Goal: Task Accomplishment & Management: Manage account settings

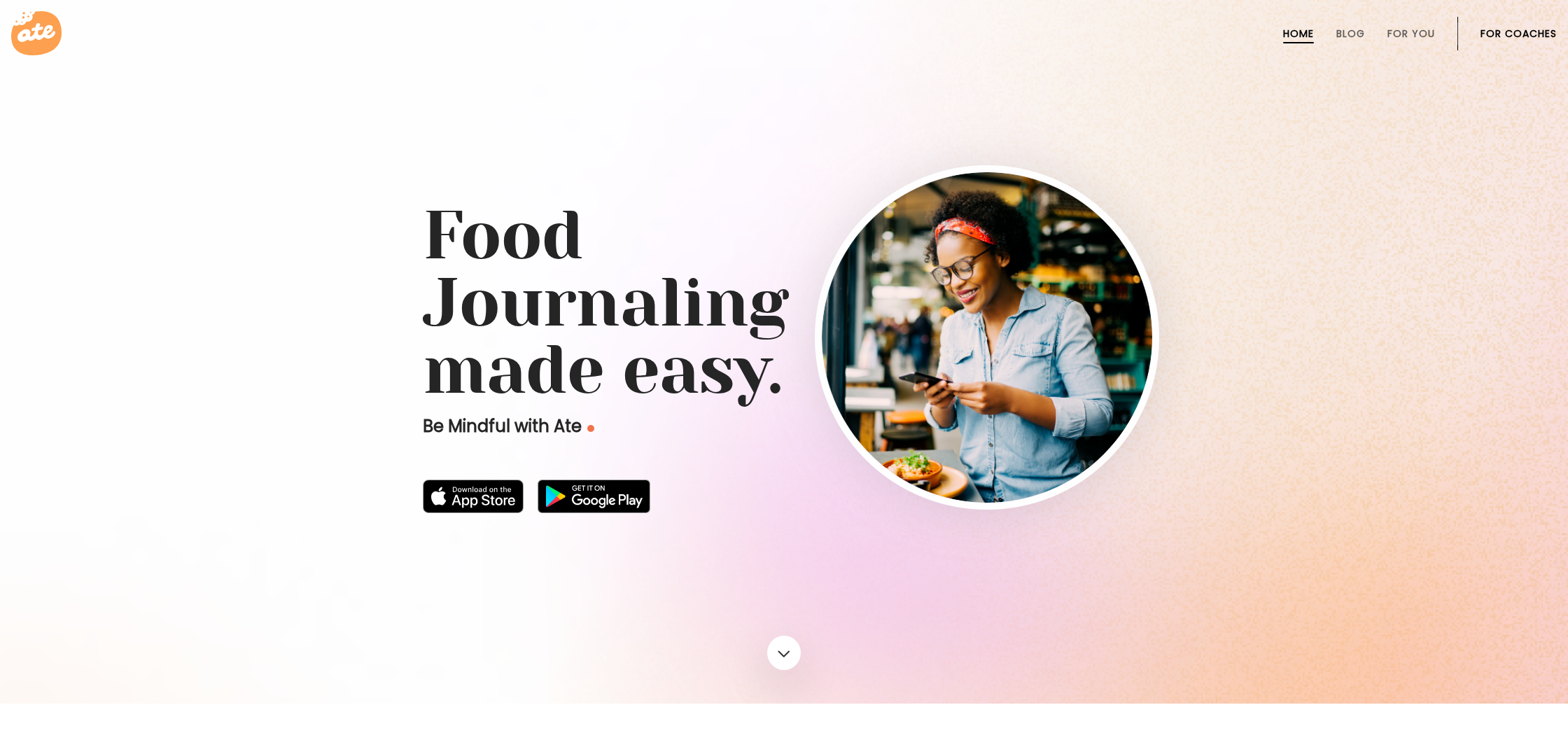
click at [1490, 32] on link "For Coaches" at bounding box center [1518, 33] width 77 height 11
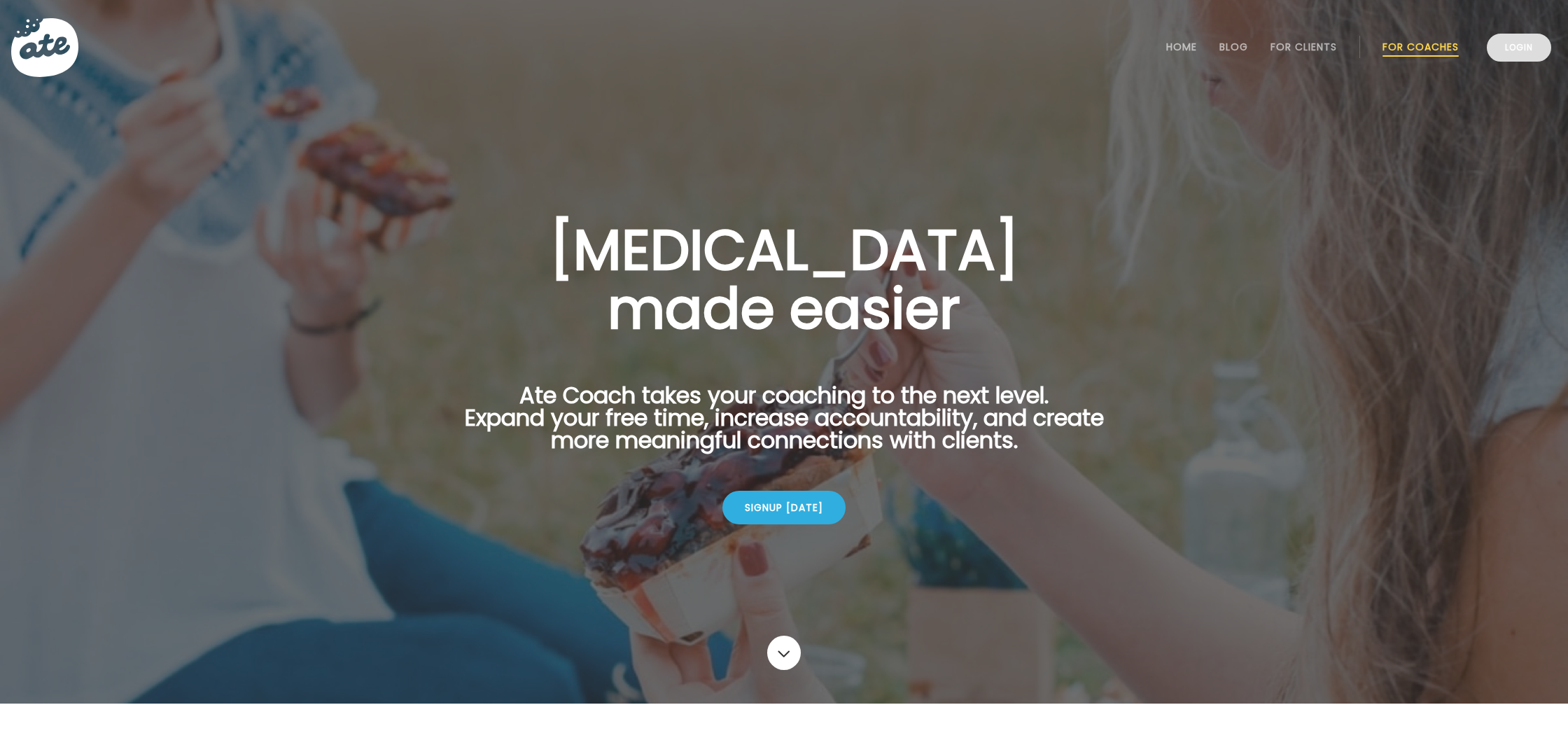
click at [1486, 49] on link "Login" at bounding box center [1518, 47] width 65 height 28
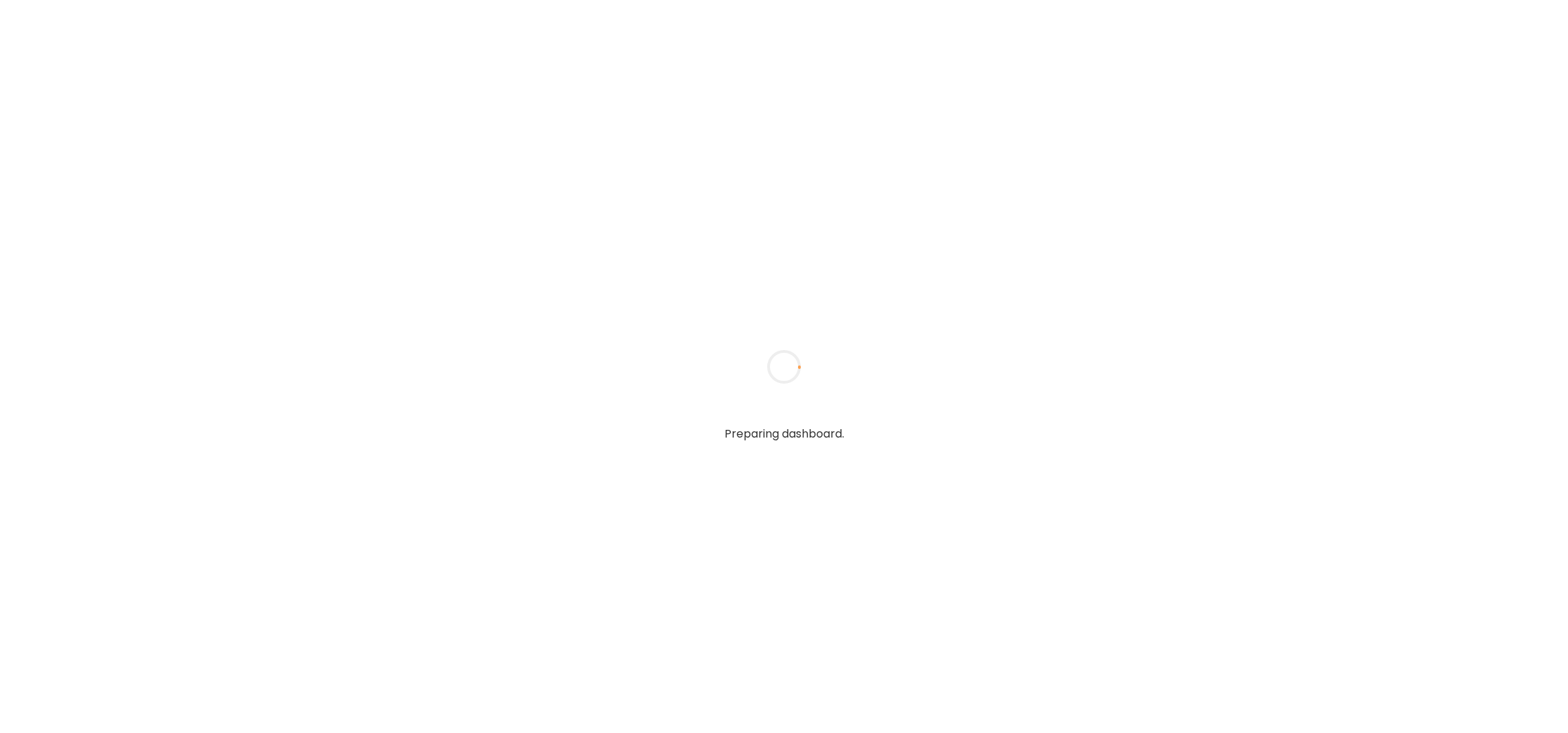
type input "**********"
type textarea "**********"
type input "**********"
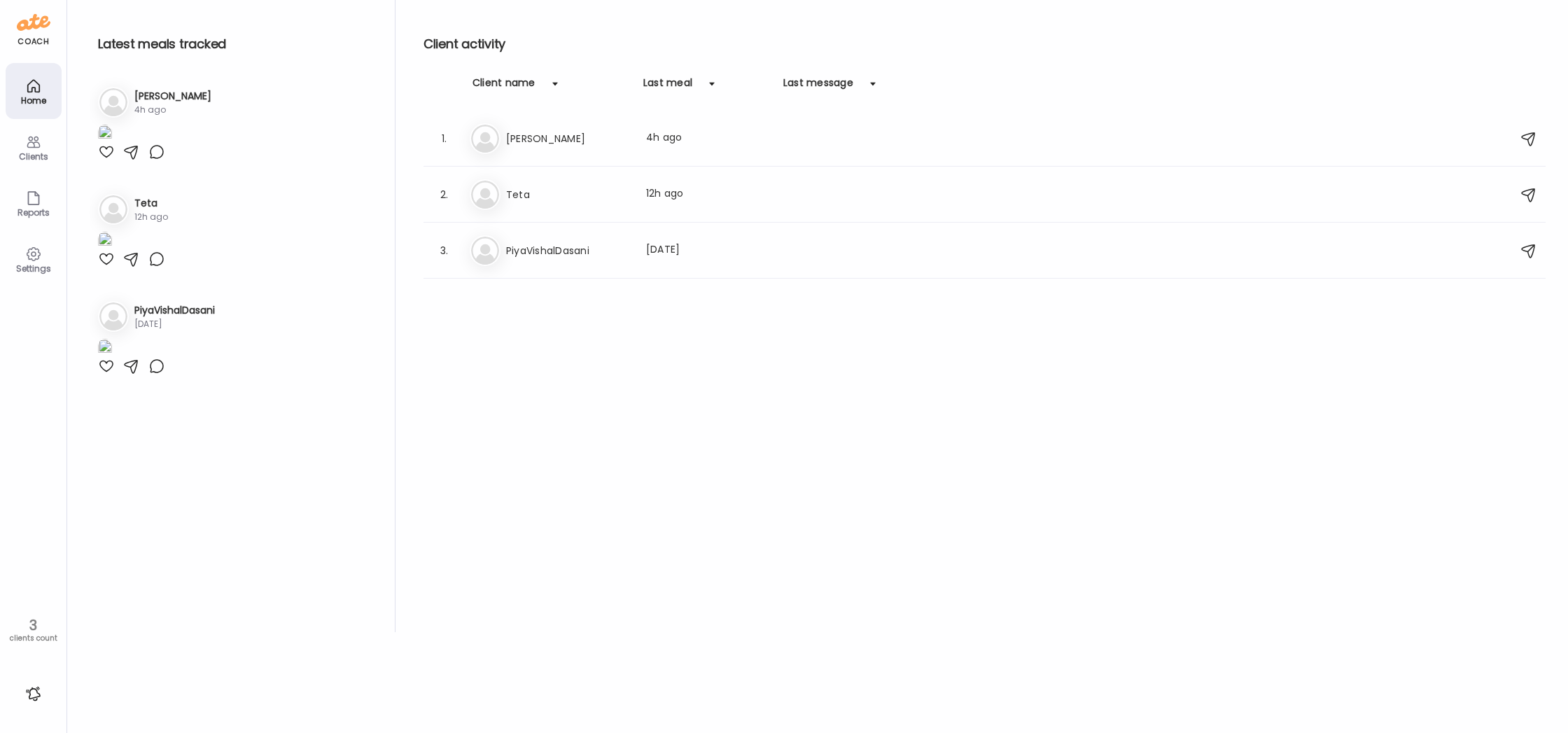
click at [139, 101] on h3 "[PERSON_NAME]" at bounding box center [173, 96] width 77 height 14
click at [543, 133] on h3 "[PERSON_NAME]" at bounding box center [567, 139] width 123 height 17
click at [750, 333] on div at bounding box center [783, 366] width 68 height 68
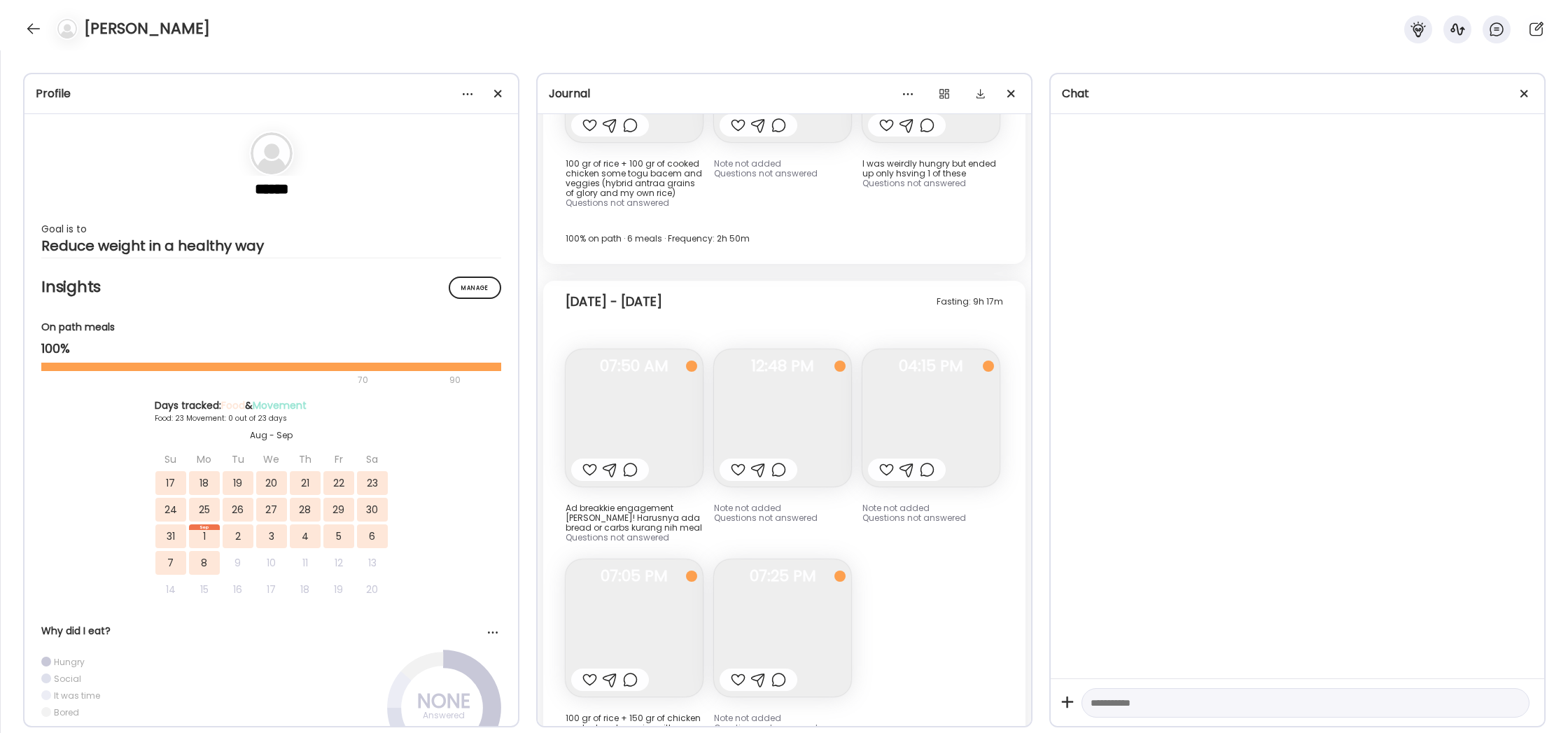
scroll to position [18248, 0]
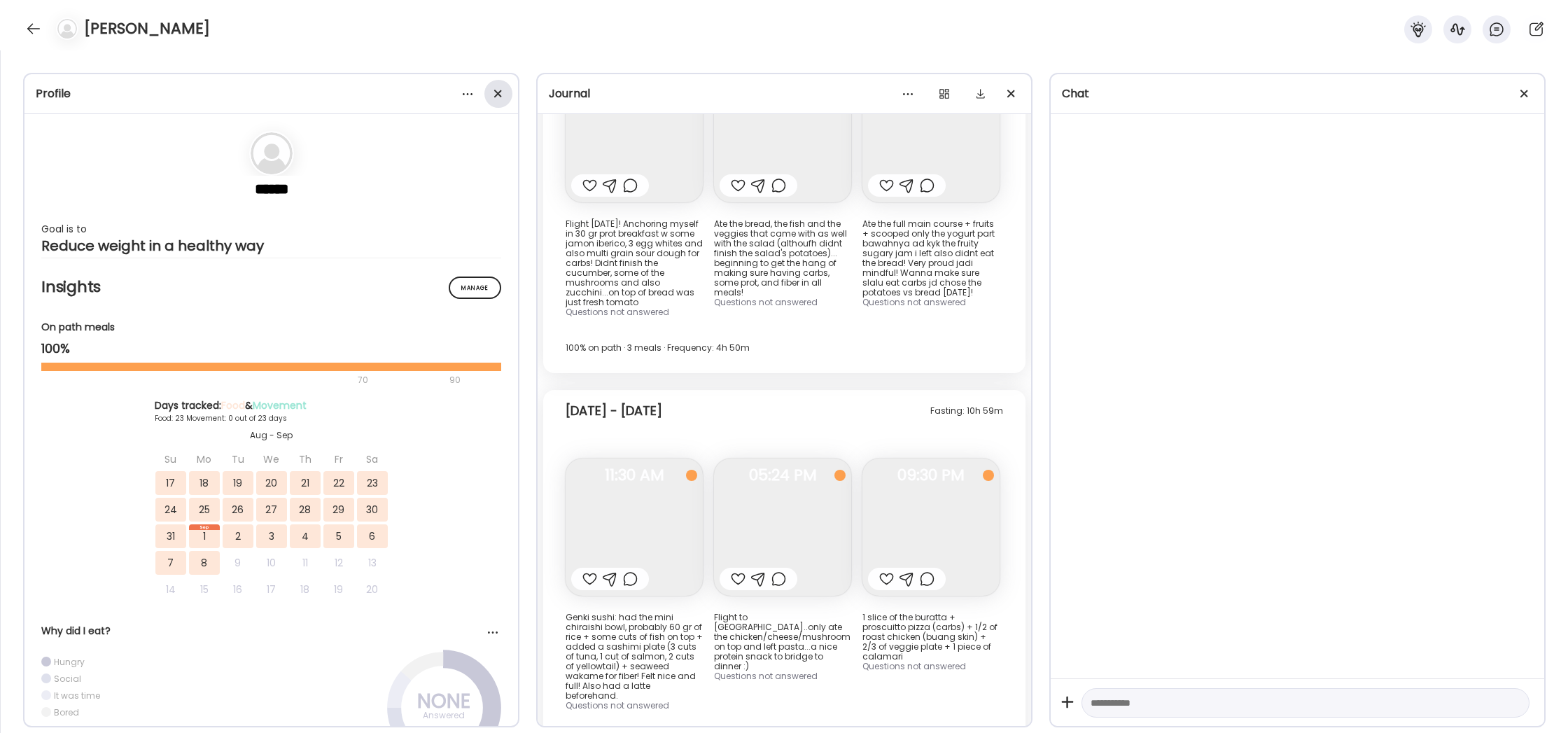
click at [491, 91] on div at bounding box center [498, 94] width 28 height 28
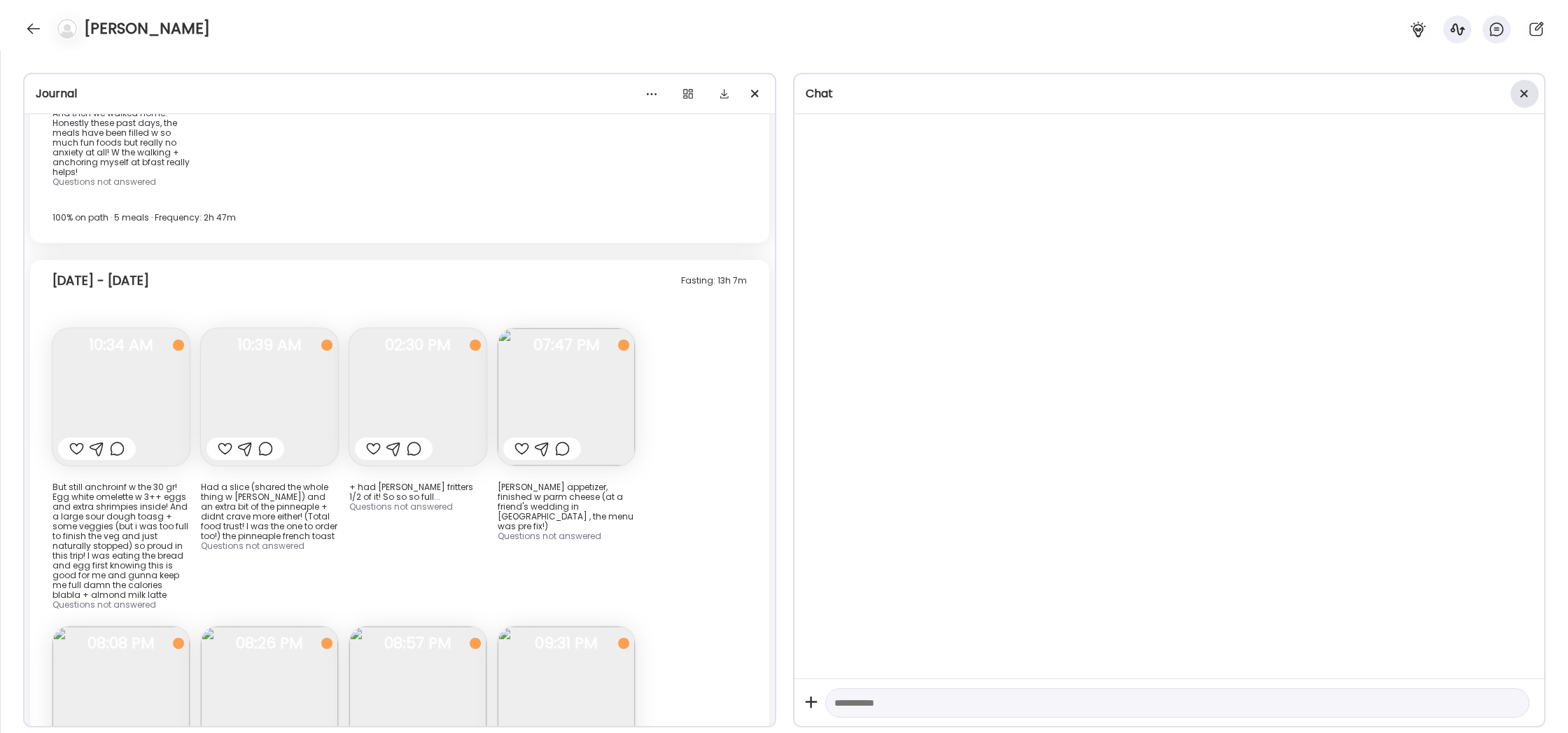
click at [1520, 93] on div at bounding box center [1524, 94] width 28 height 28
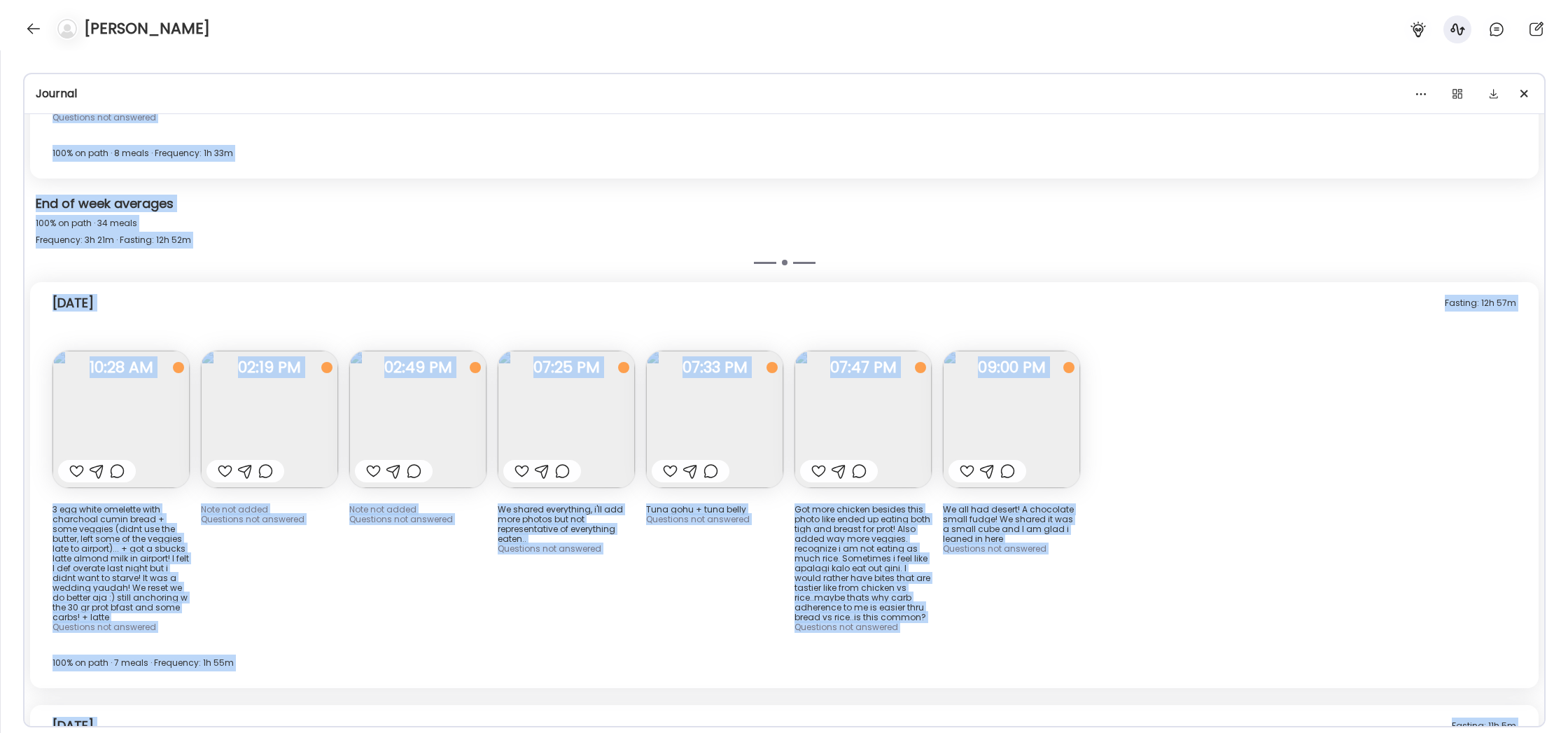
scroll to position [13802, 0]
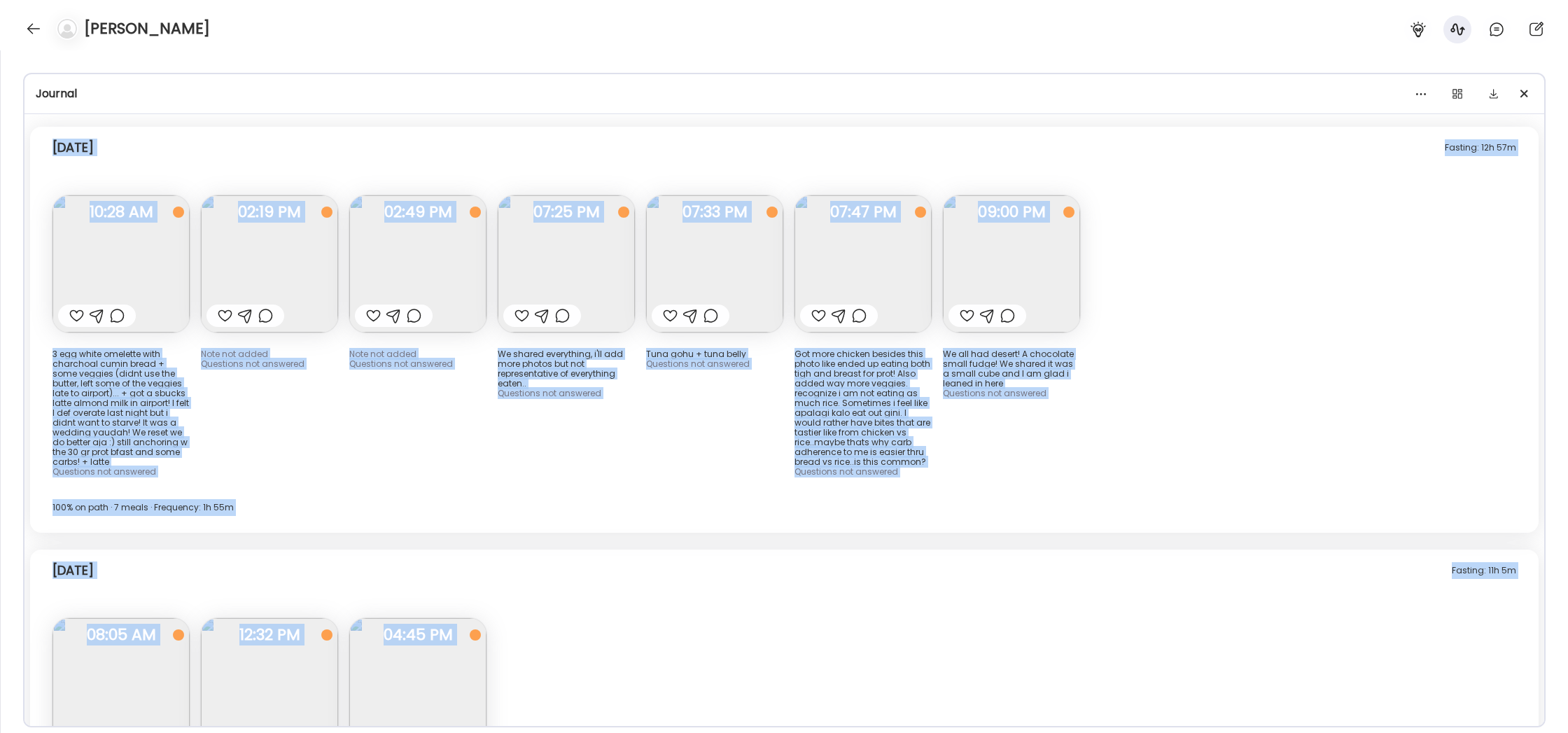
drag, startPoint x: 50, startPoint y: 146, endPoint x: 734, endPoint y: 808, distance: 951.9
click at [734, 17] on html "Customize your cookie preferences We respect your right to privacy. You can cho…" at bounding box center [784, 8] width 1568 height 17
copy body "Andaaz bfast in [GEOGRAPHIC_DATA] .Still anchoring on the 30 gr: Prawn egg whit…"
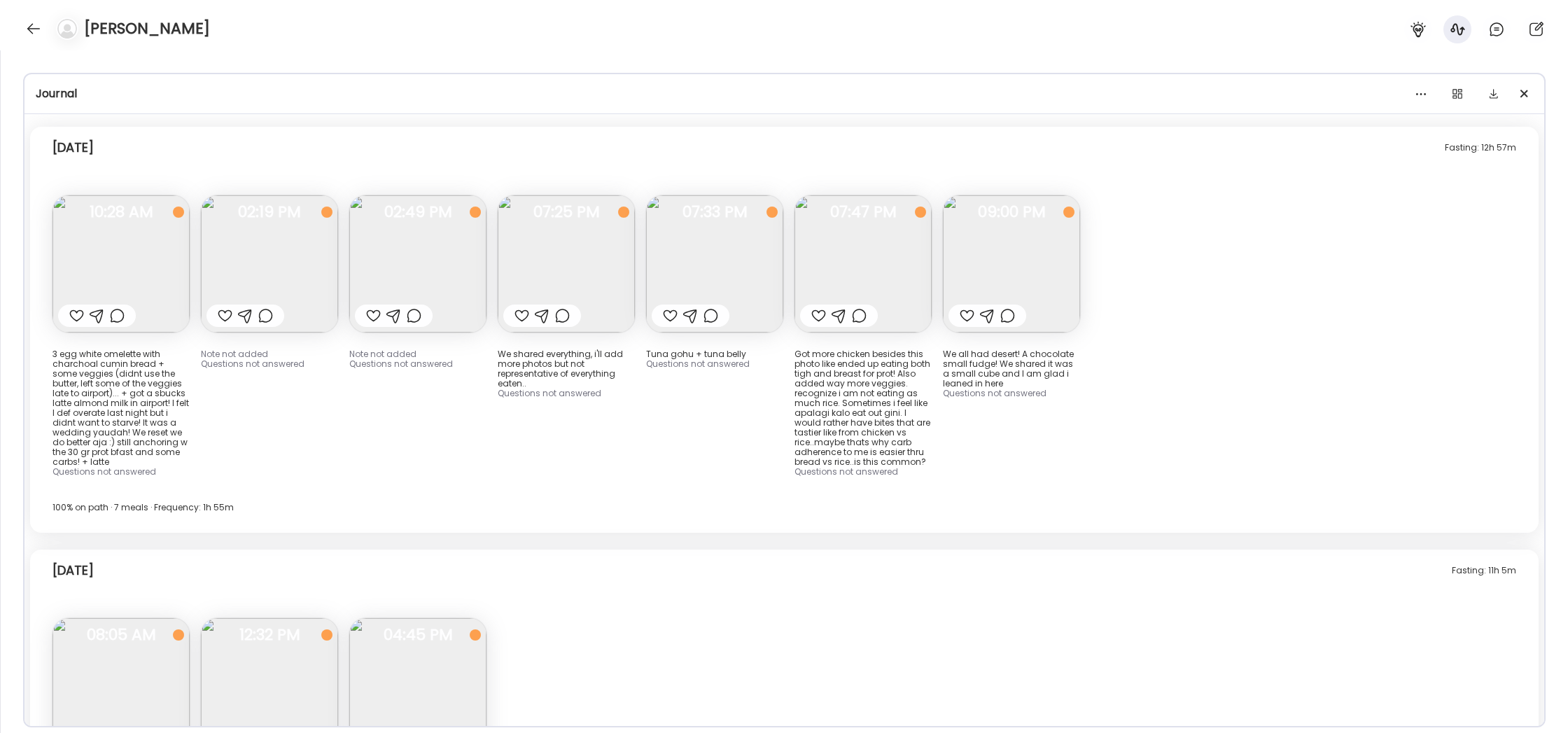
click at [1286, 549] on div "Fasting: 11h 5m [DATE] Had pastel wawa for breakie but added chicken for 30 gr …" at bounding box center [783, 708] width 1508 height 318
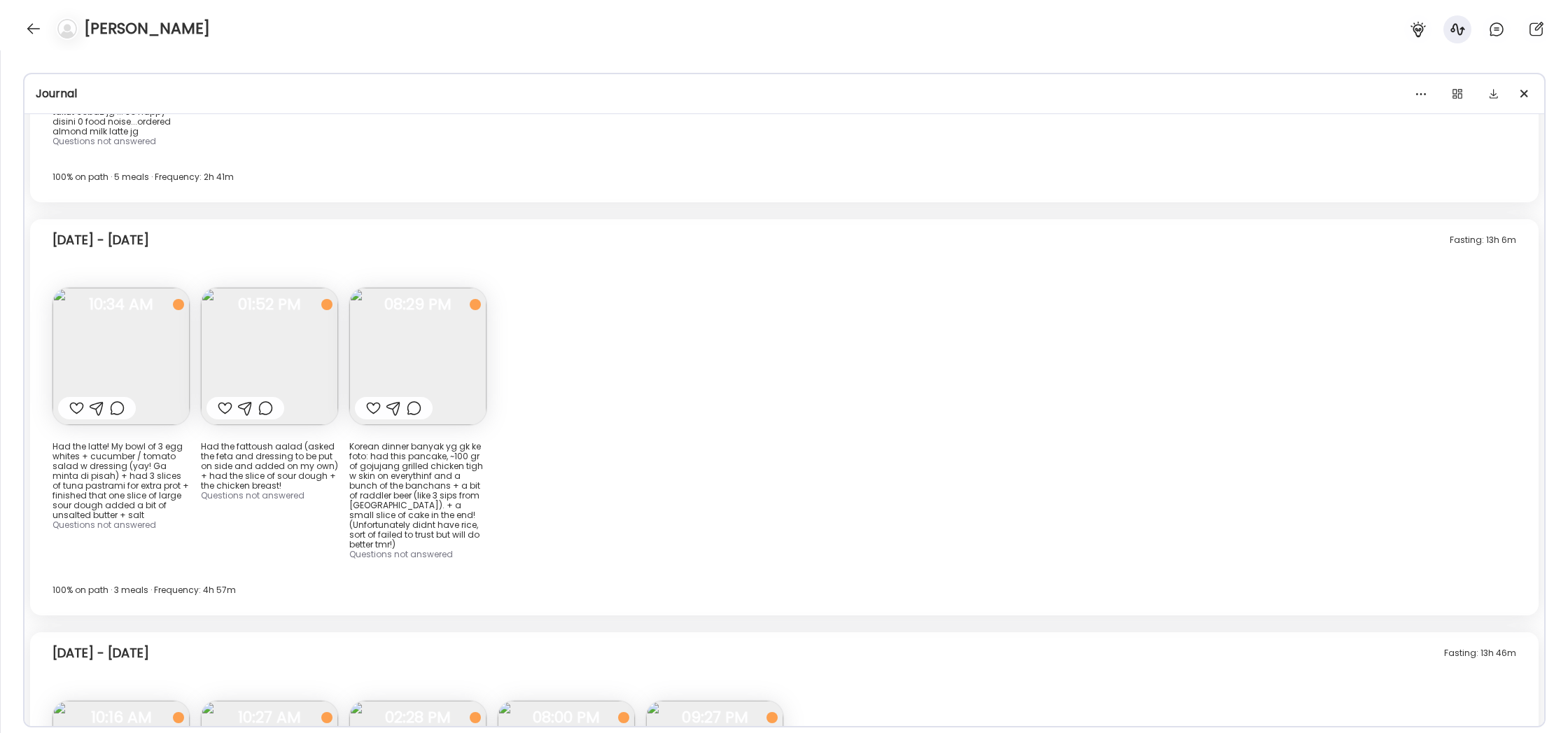
scroll to position [12375, 0]
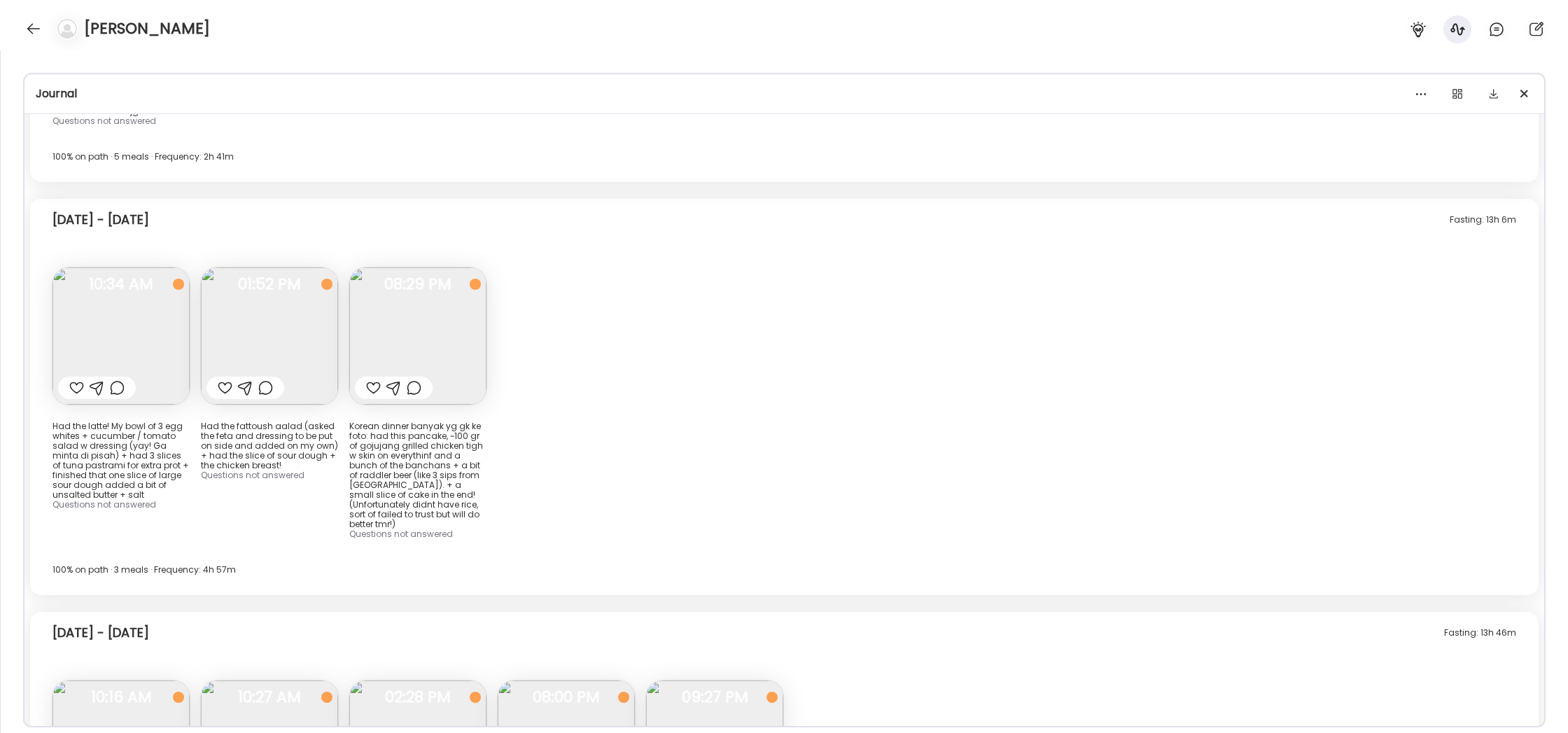
click at [135, 267] on img at bounding box center [121, 336] width 137 height 137
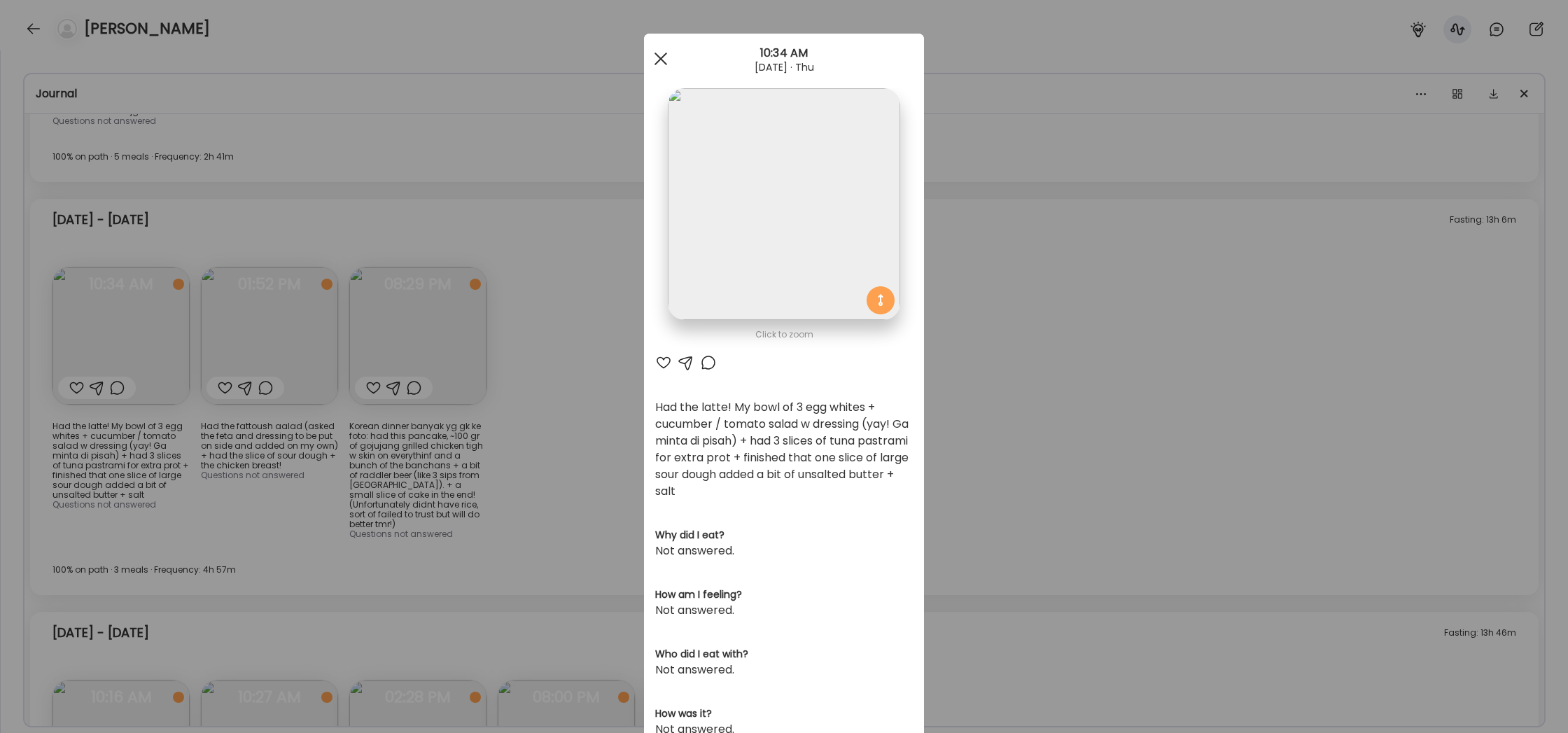
click at [657, 57] on div at bounding box center [660, 59] width 28 height 28
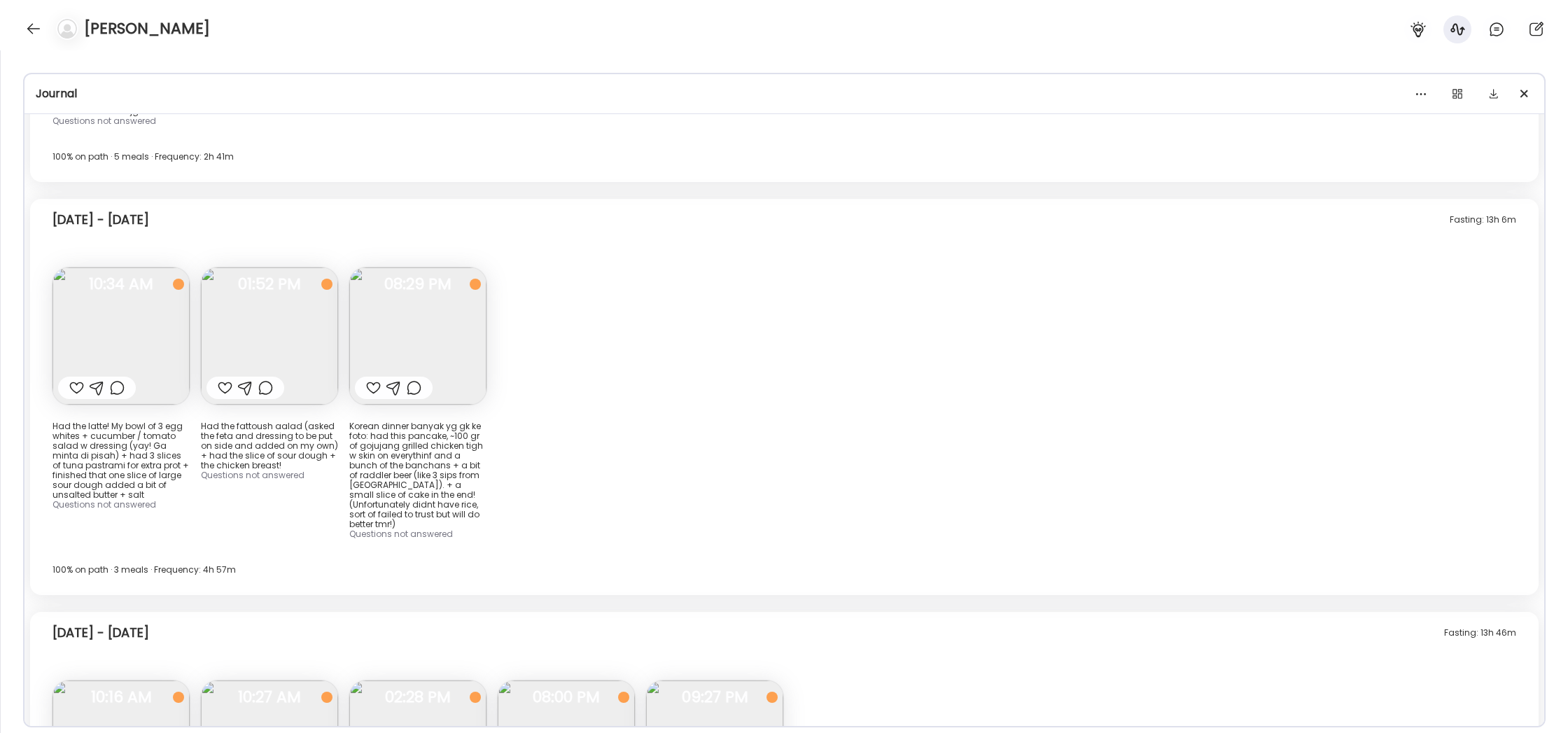
scroll to position [12381, 0]
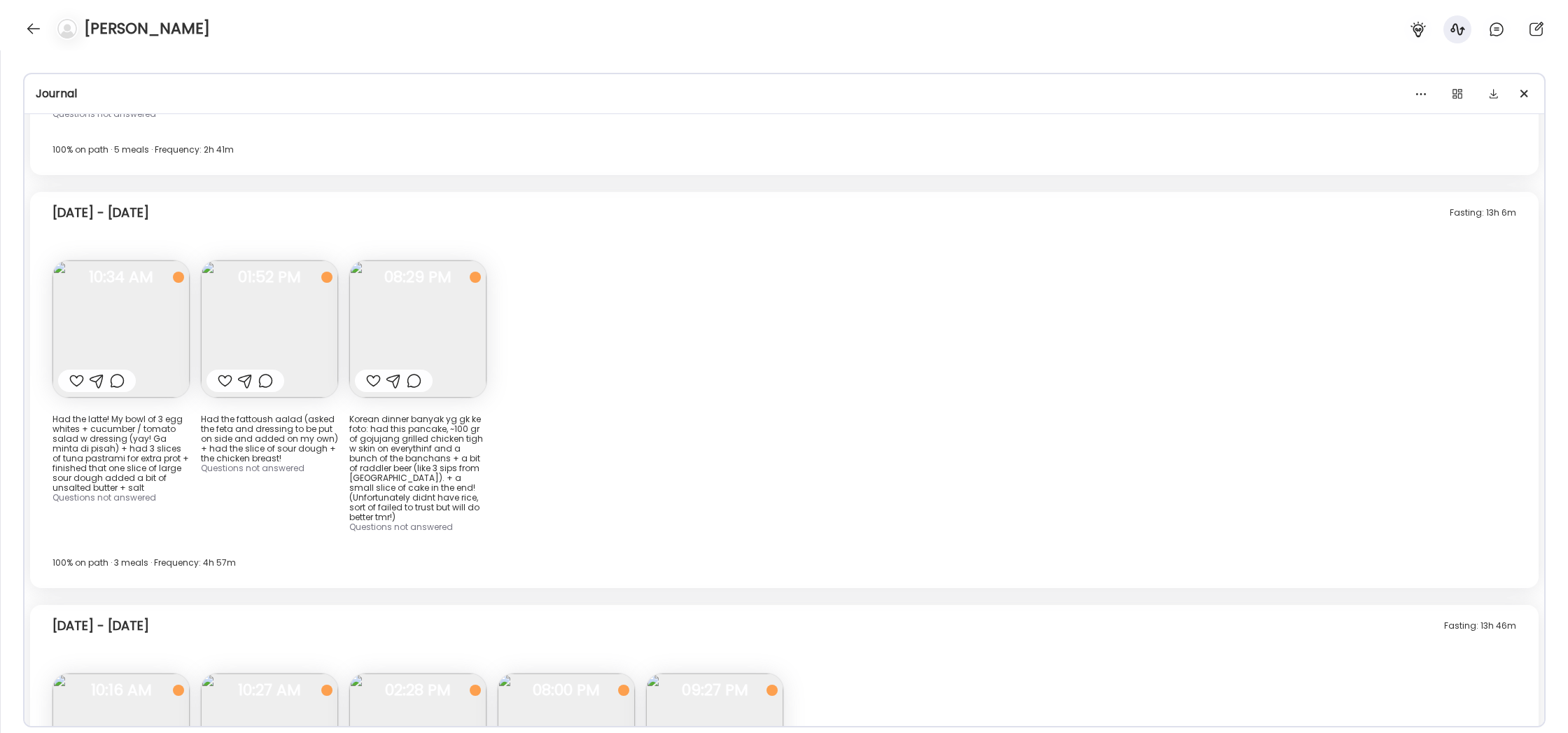
click at [248, 260] on img at bounding box center [269, 329] width 137 height 137
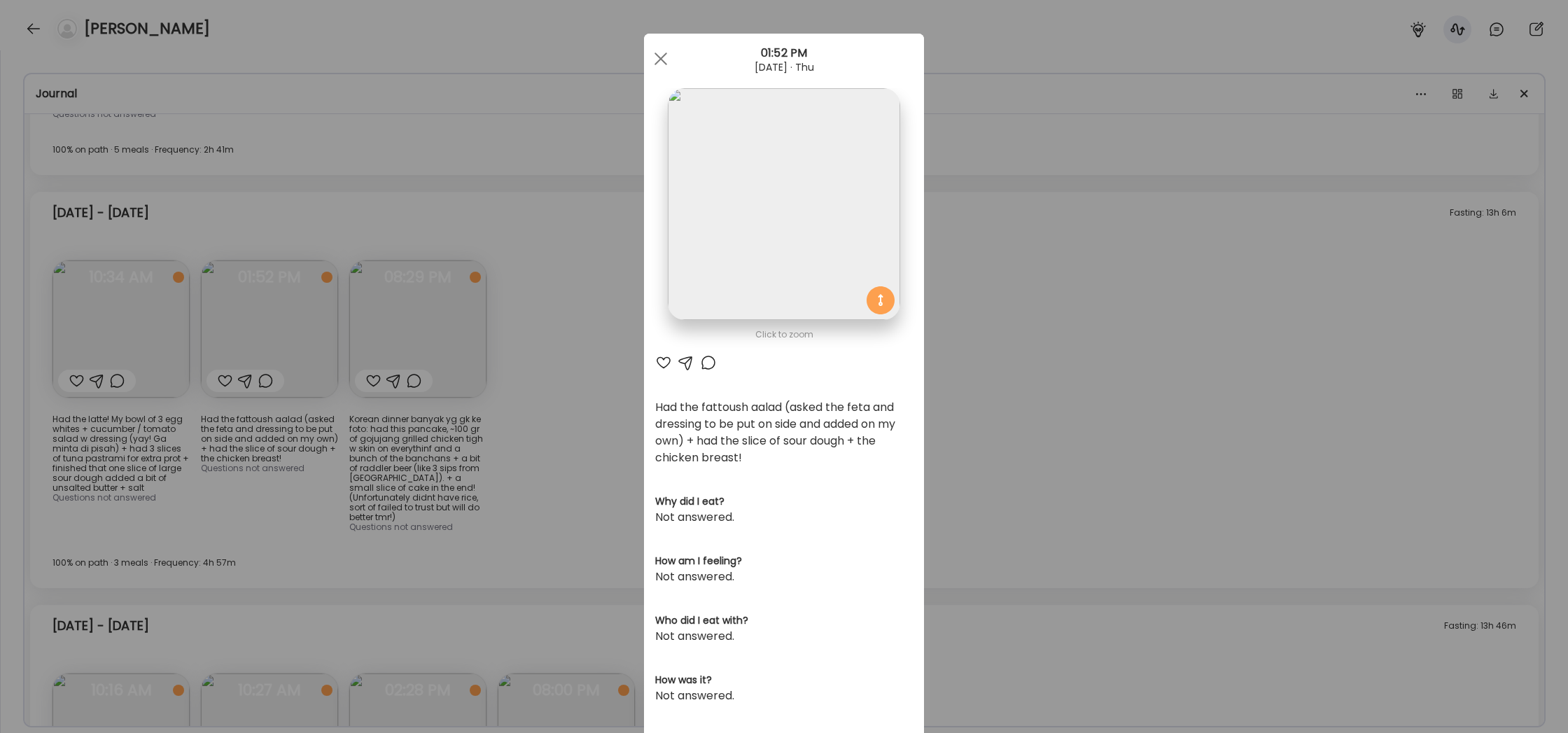
click at [1072, 267] on div "Ate Coach Dashboard Wahoo! It’s official Take a moment to set up your Coach Pro…" at bounding box center [784, 366] width 1568 height 733
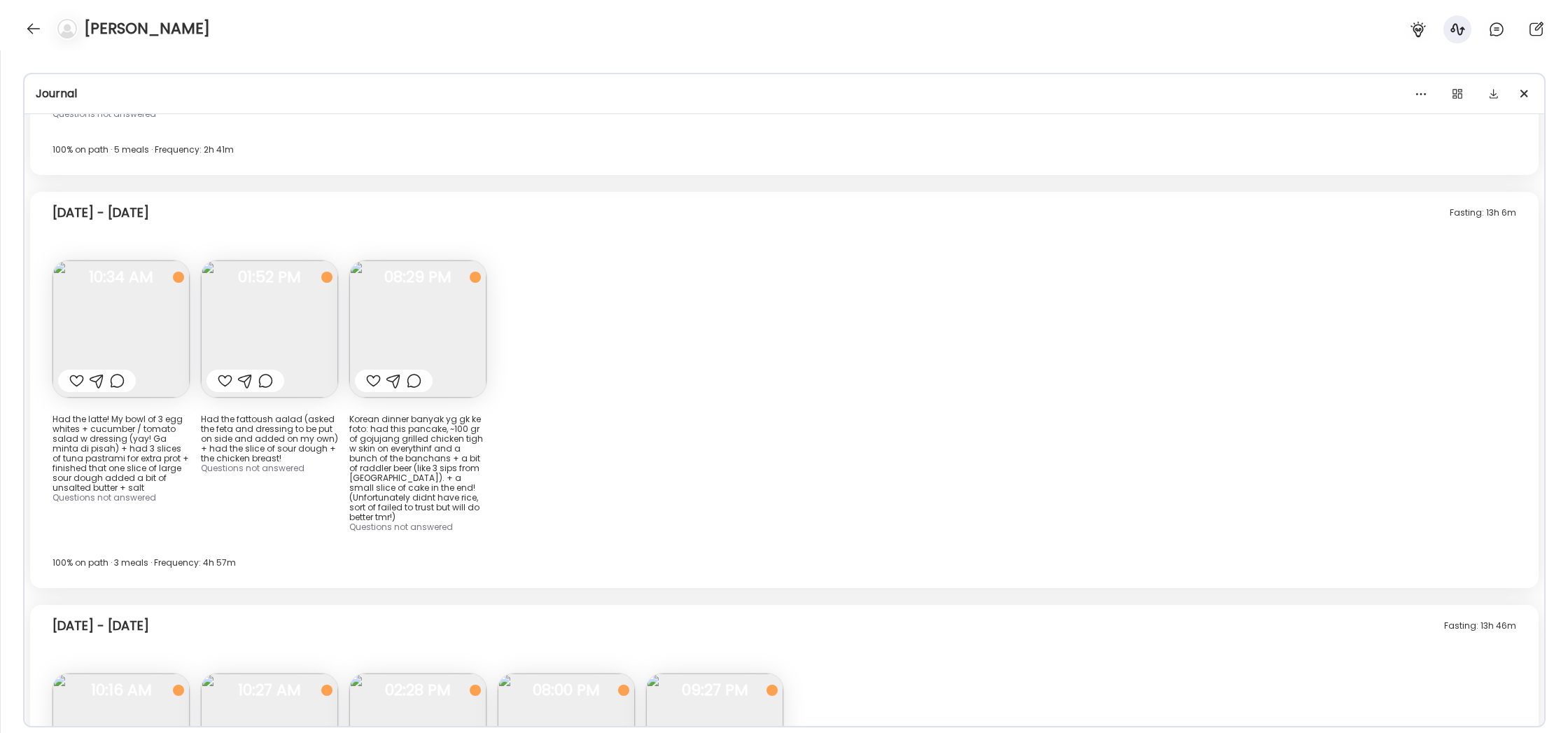
click at [447, 260] on img at bounding box center [418, 329] width 137 height 137
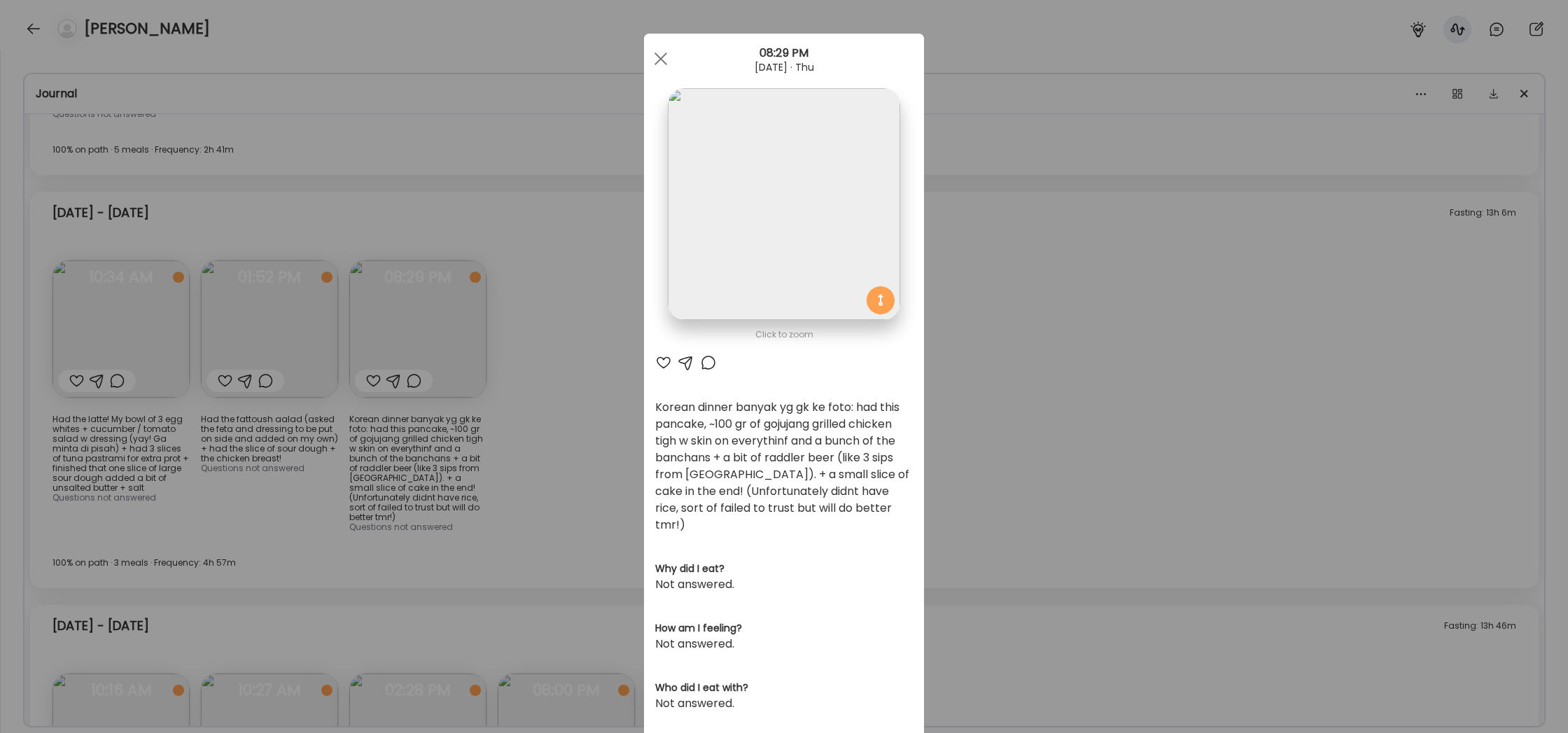
click at [1021, 259] on div "Ate Coach Dashboard Wahoo! It’s official Take a moment to set up your Coach Pro…" at bounding box center [784, 366] width 1568 height 733
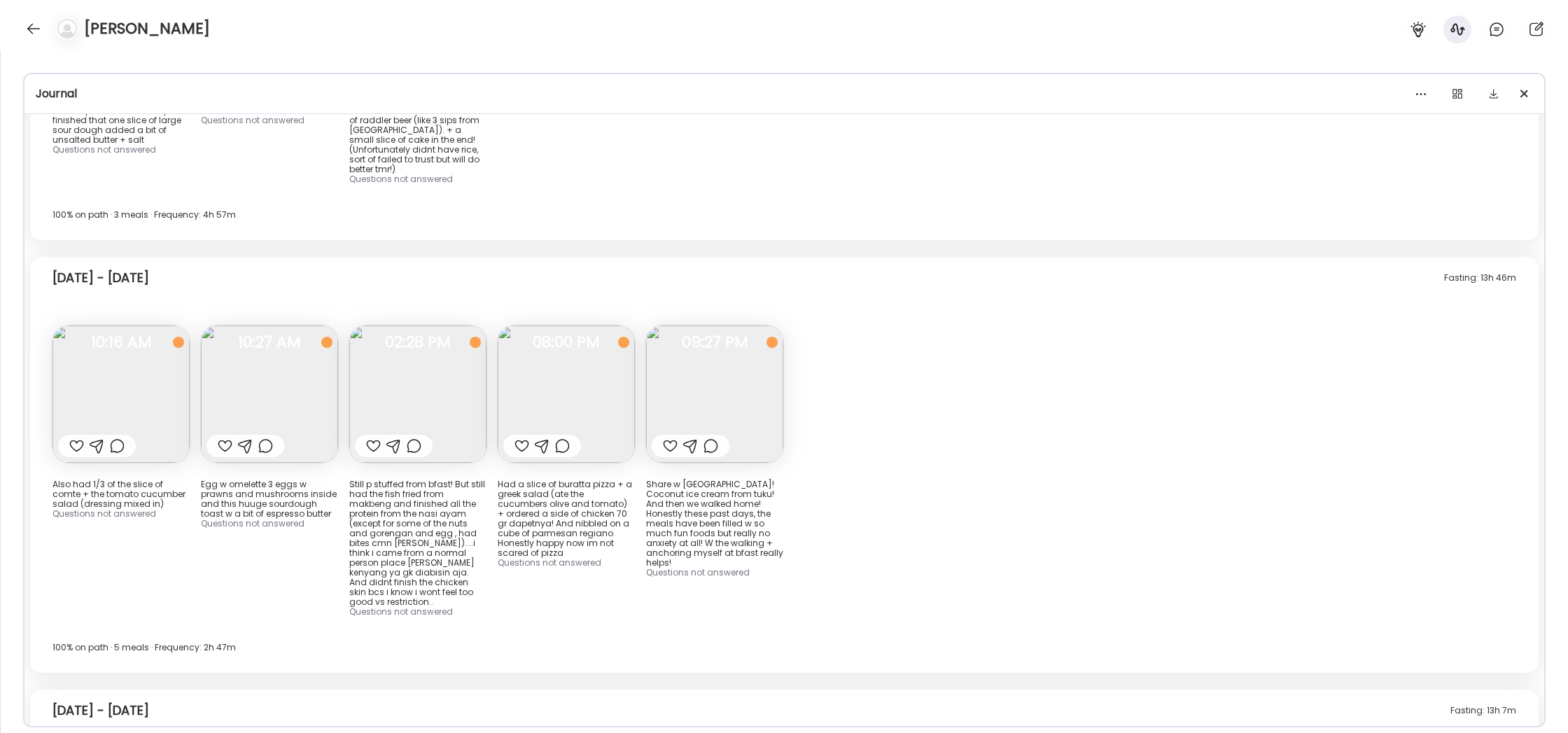
scroll to position [12730, 0]
click at [144, 324] on img at bounding box center [121, 393] width 137 height 137
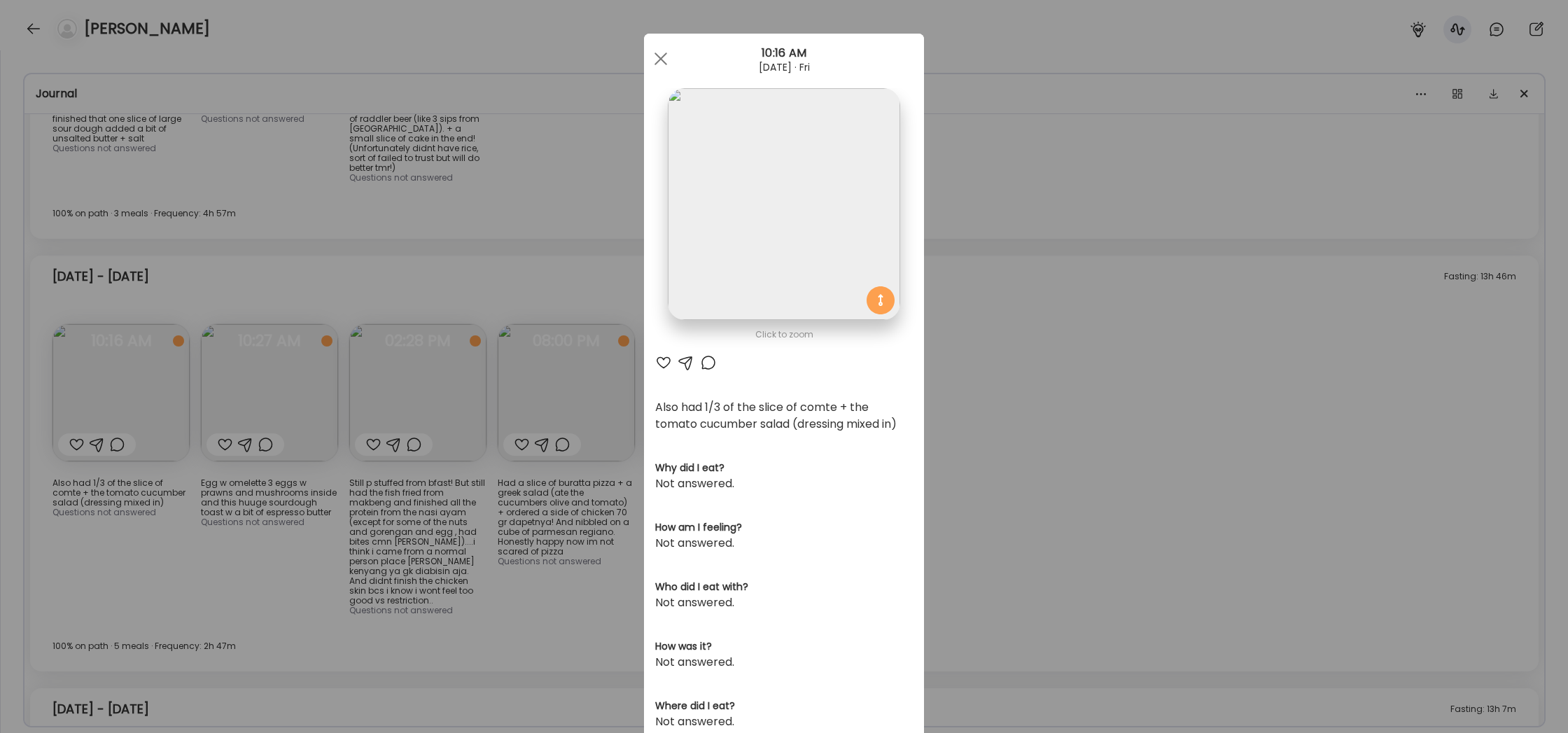
click at [1058, 373] on div "Ate Coach Dashboard Wahoo! It’s official Take a moment to set up your Coach Pro…" at bounding box center [784, 366] width 1568 height 733
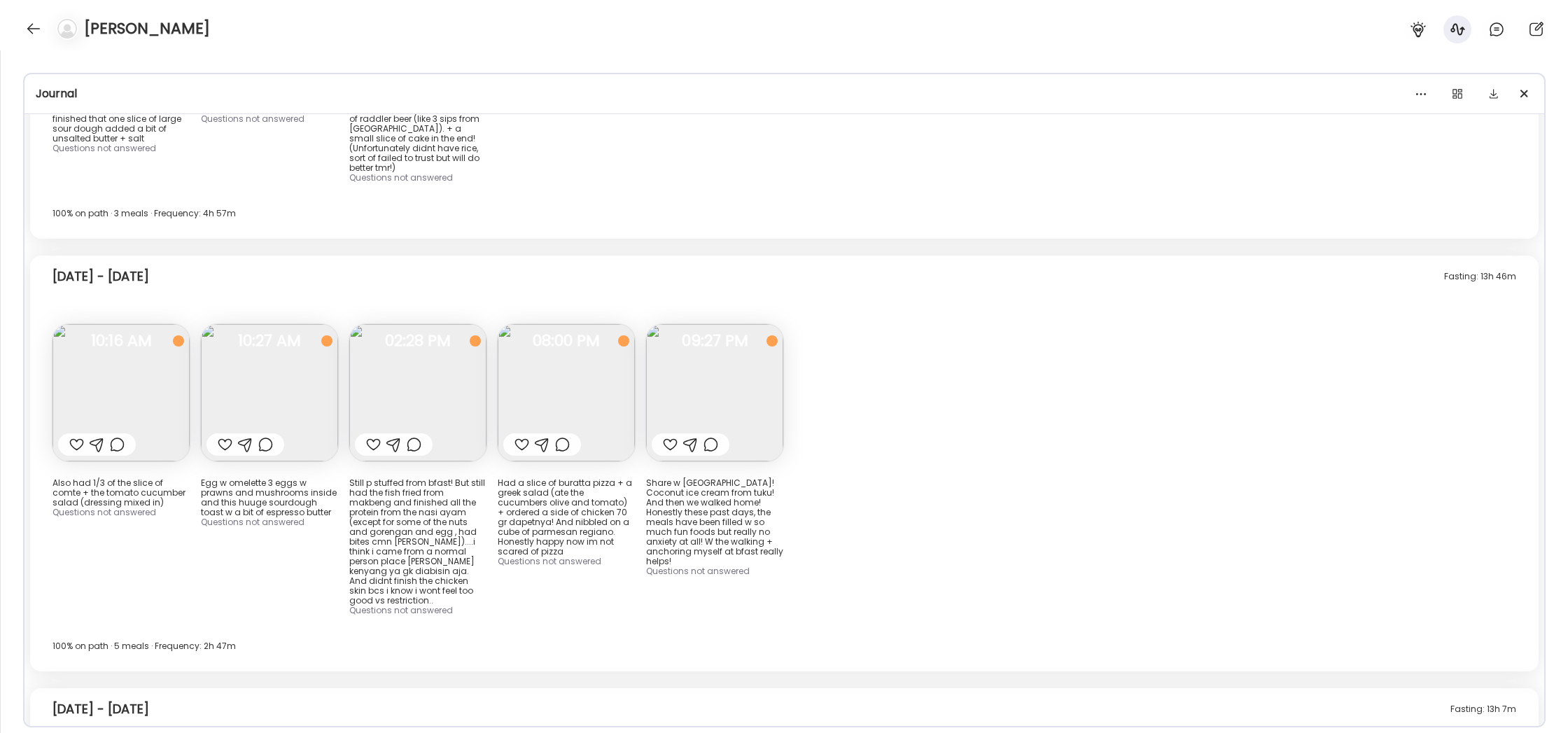
click at [469, 324] on img at bounding box center [418, 393] width 137 height 137
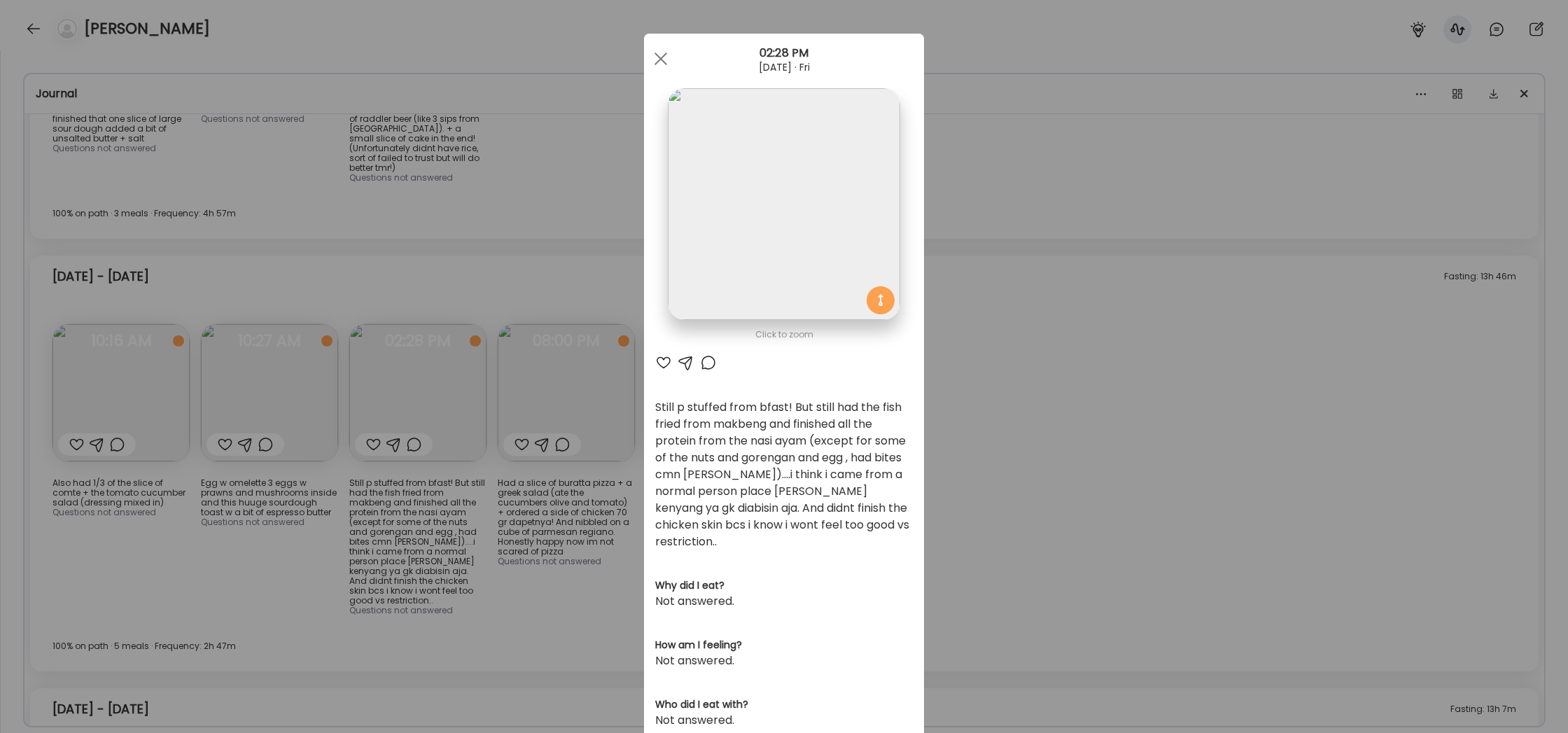
click at [1122, 350] on div "Ate Coach Dashboard Wahoo! It’s official Take a moment to set up your Coach Pro…" at bounding box center [784, 366] width 1568 height 733
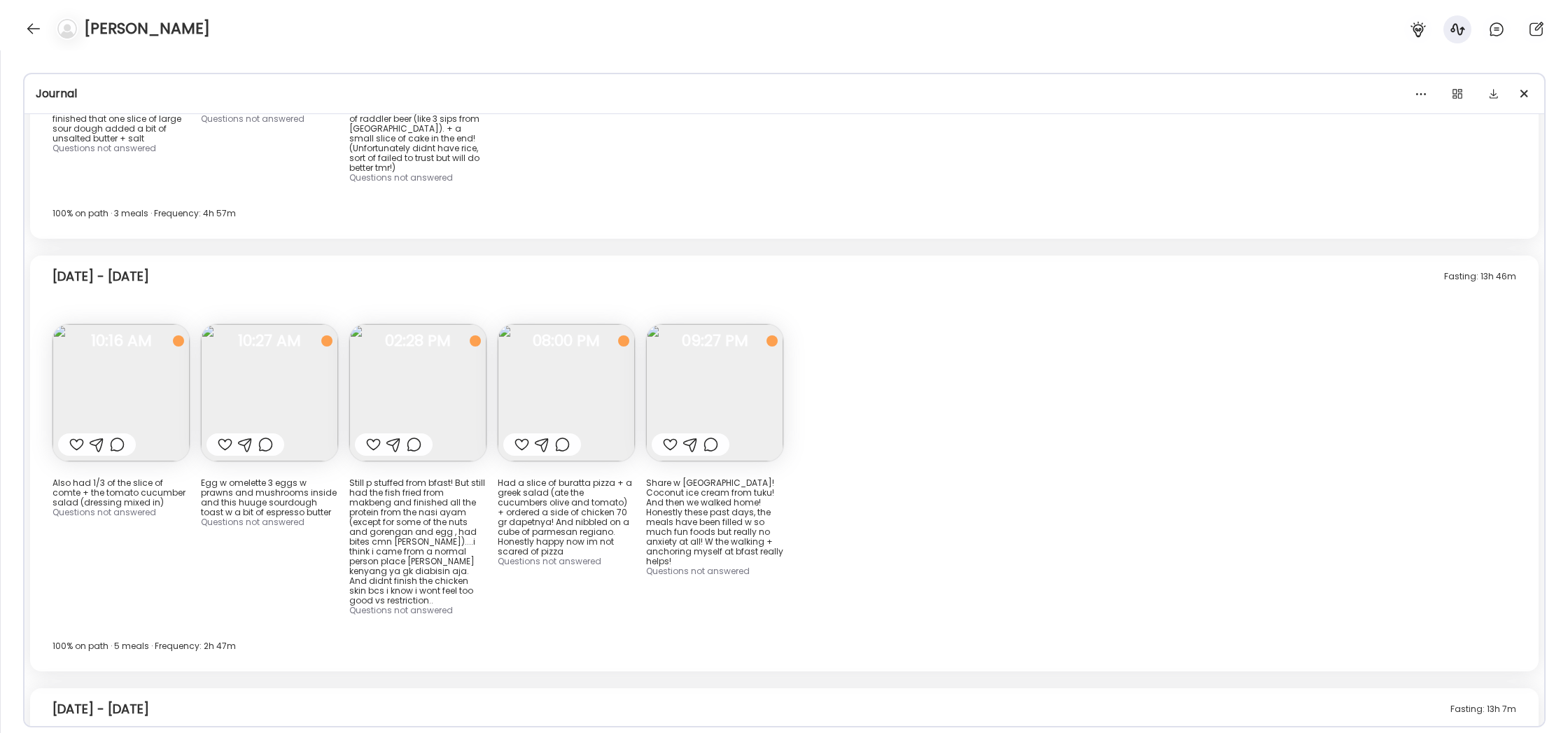
click at [537, 324] on img at bounding box center [566, 393] width 137 height 137
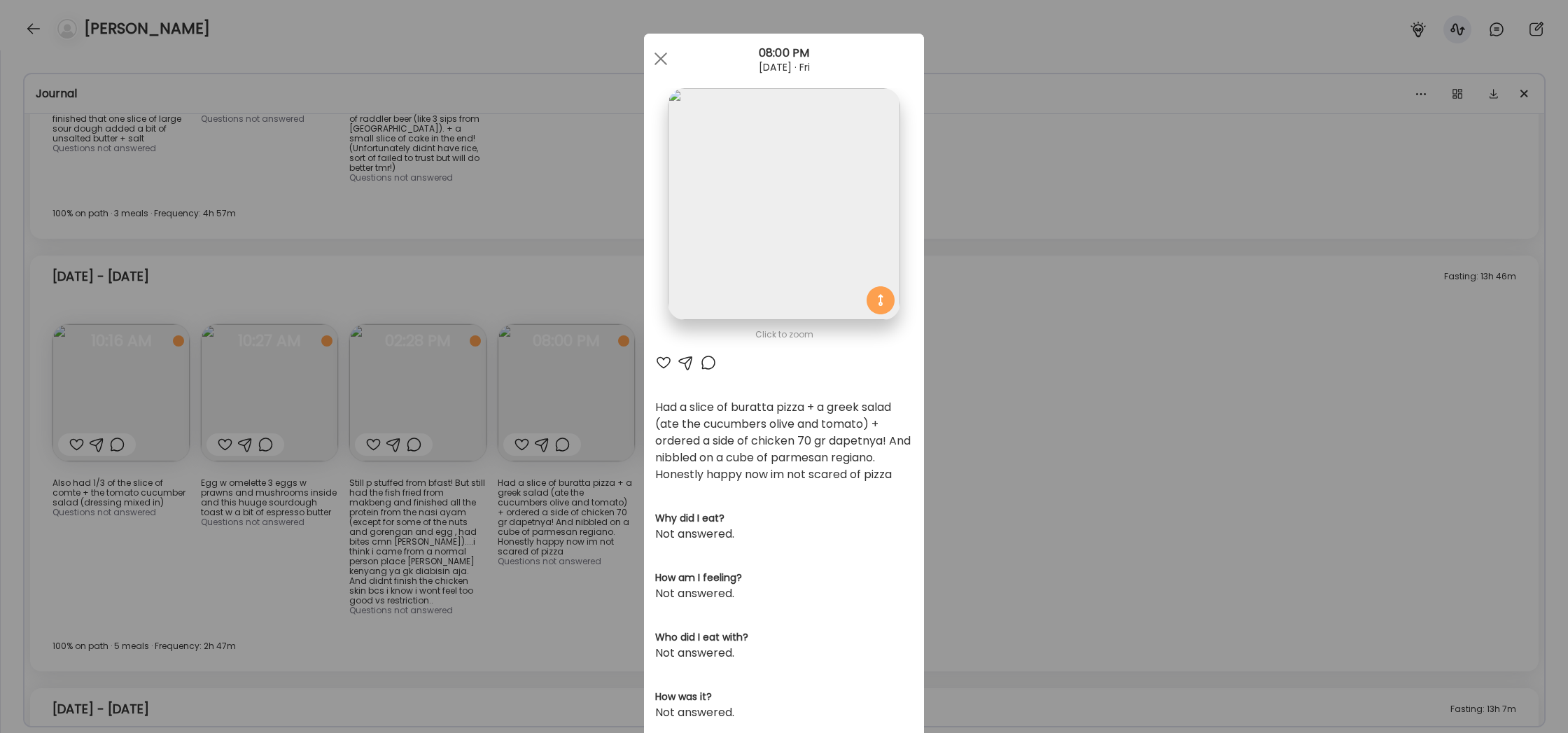
click at [1025, 257] on div "Ate Coach Dashboard Wahoo! It’s official Take a moment to set up your Coach Pro…" at bounding box center [784, 366] width 1568 height 733
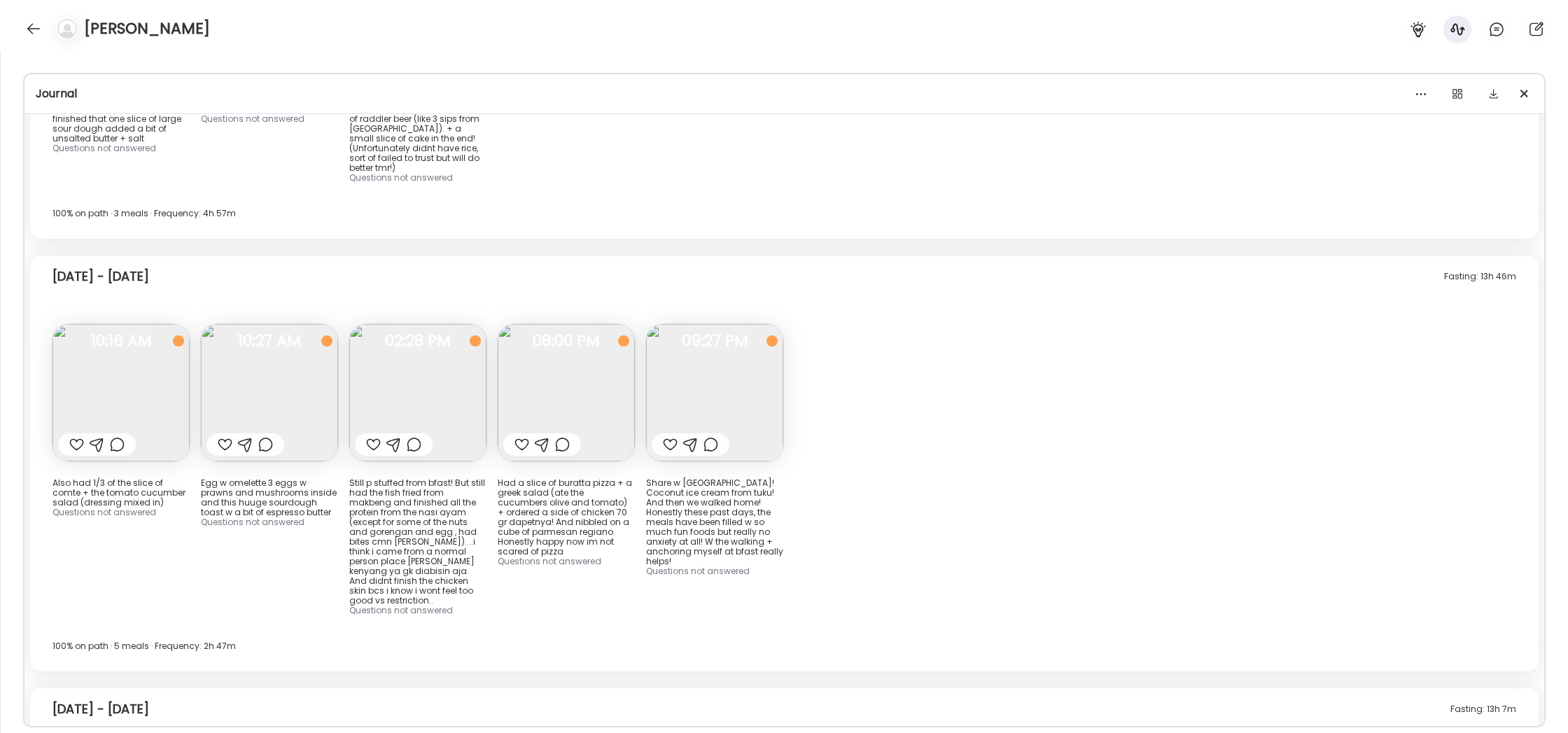
click at [750, 324] on img at bounding box center [715, 393] width 137 height 137
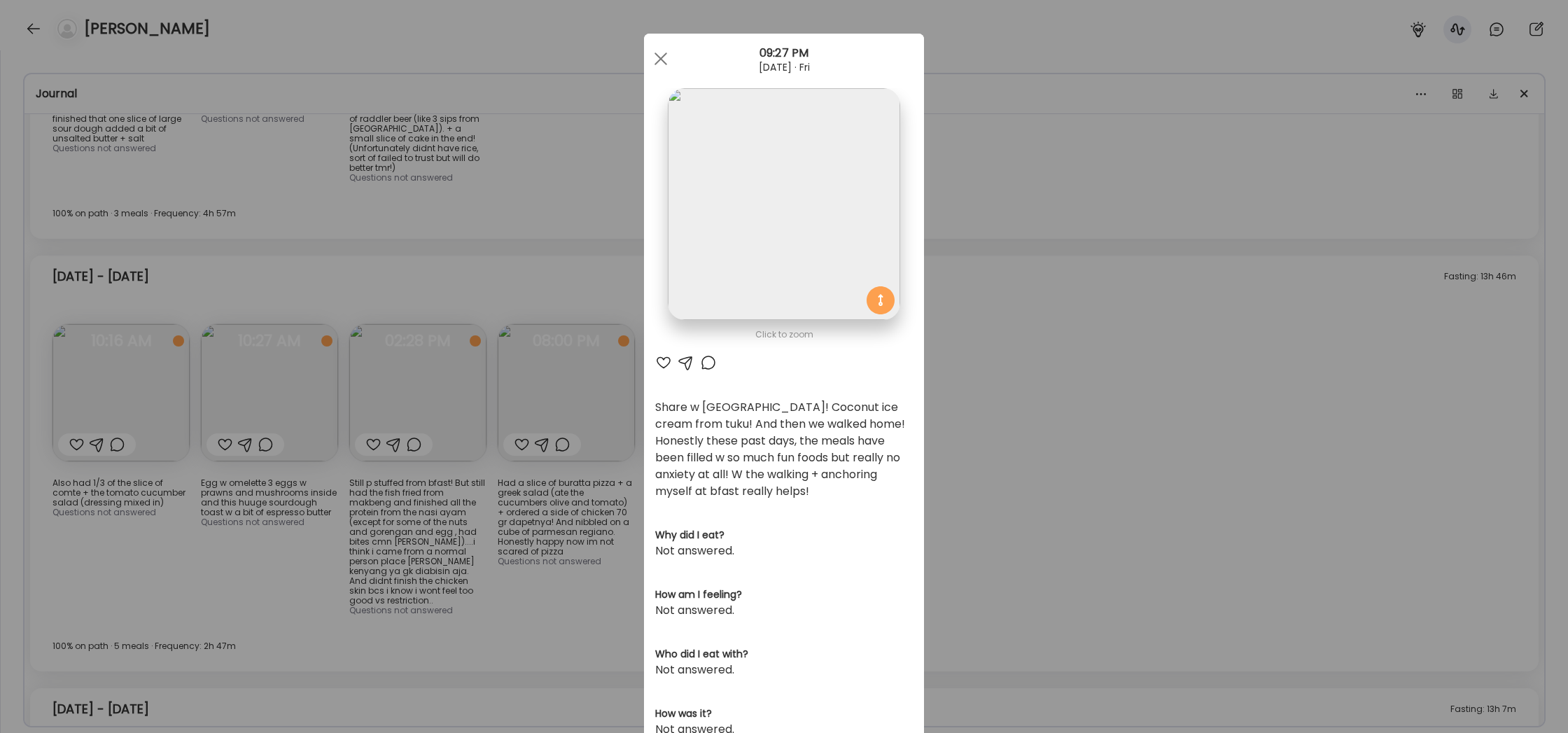
click at [1050, 296] on div "Ate Coach Dashboard Wahoo! It’s official Take a moment to set up your Coach Pro…" at bounding box center [784, 366] width 1568 height 733
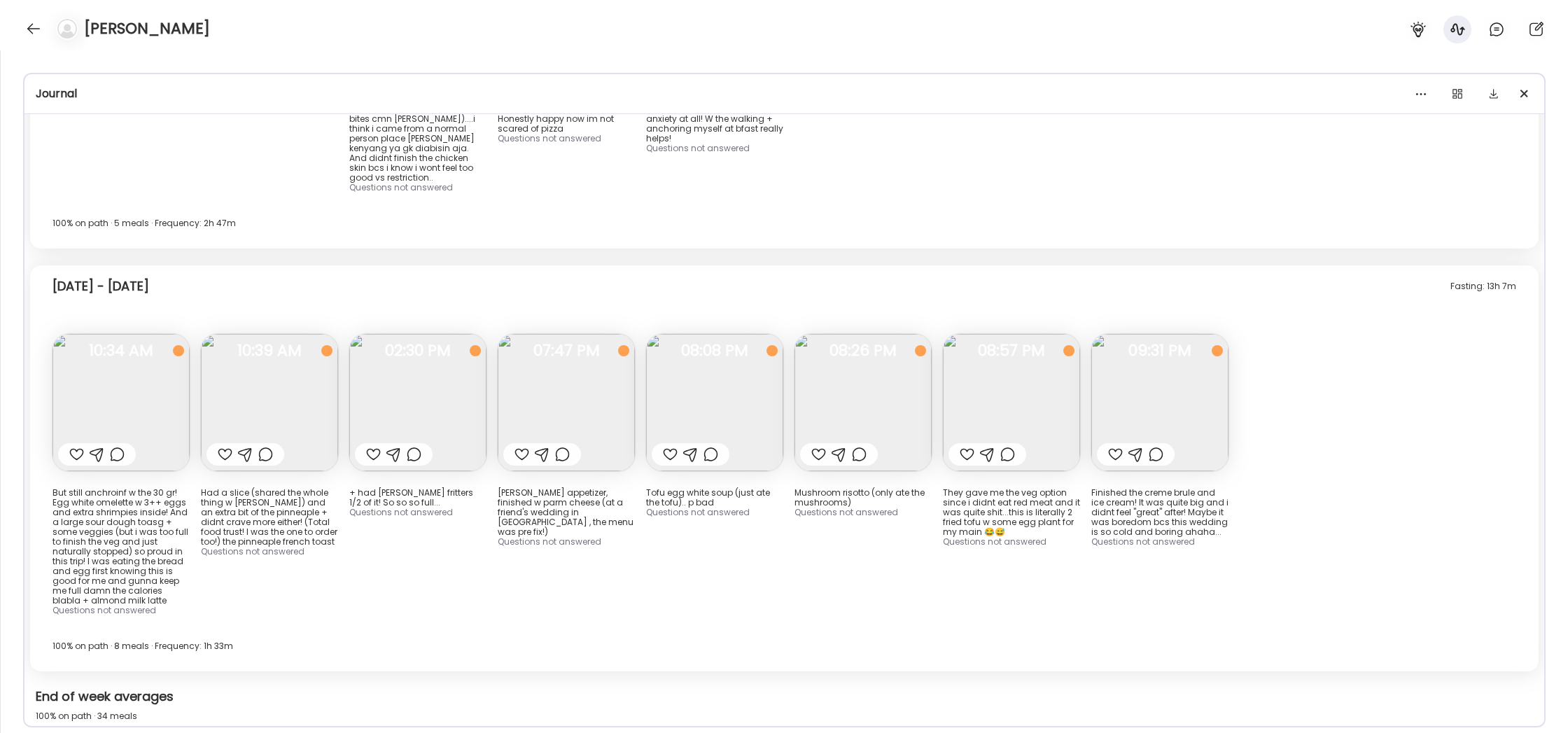
scroll to position [13154, 0]
click at [152, 333] on img at bounding box center [121, 402] width 137 height 137
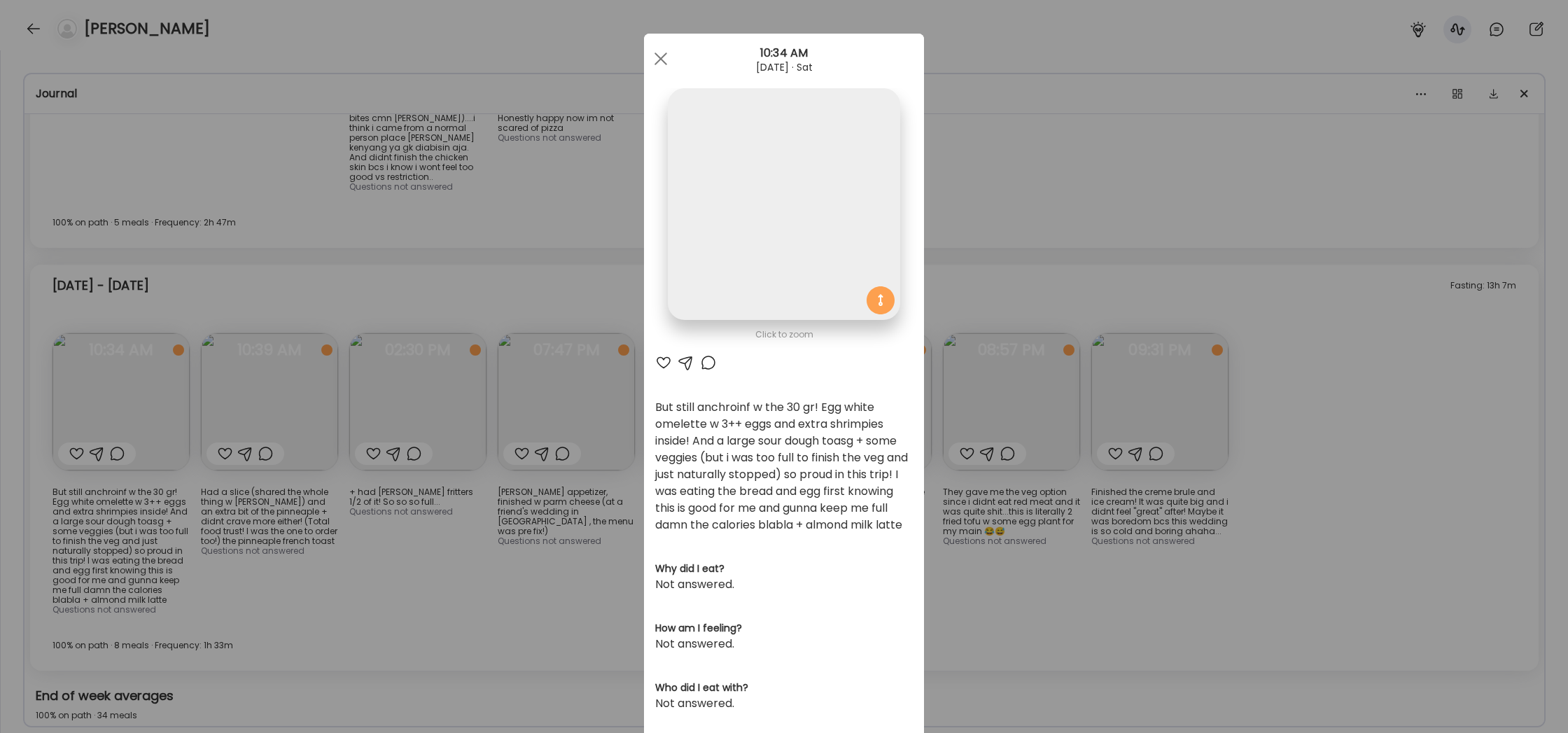
scroll to position [3, 0]
click at [989, 513] on div "Ate Coach Dashboard Wahoo! It’s official Take a moment to set up your Coach Pro…" at bounding box center [784, 366] width 1568 height 733
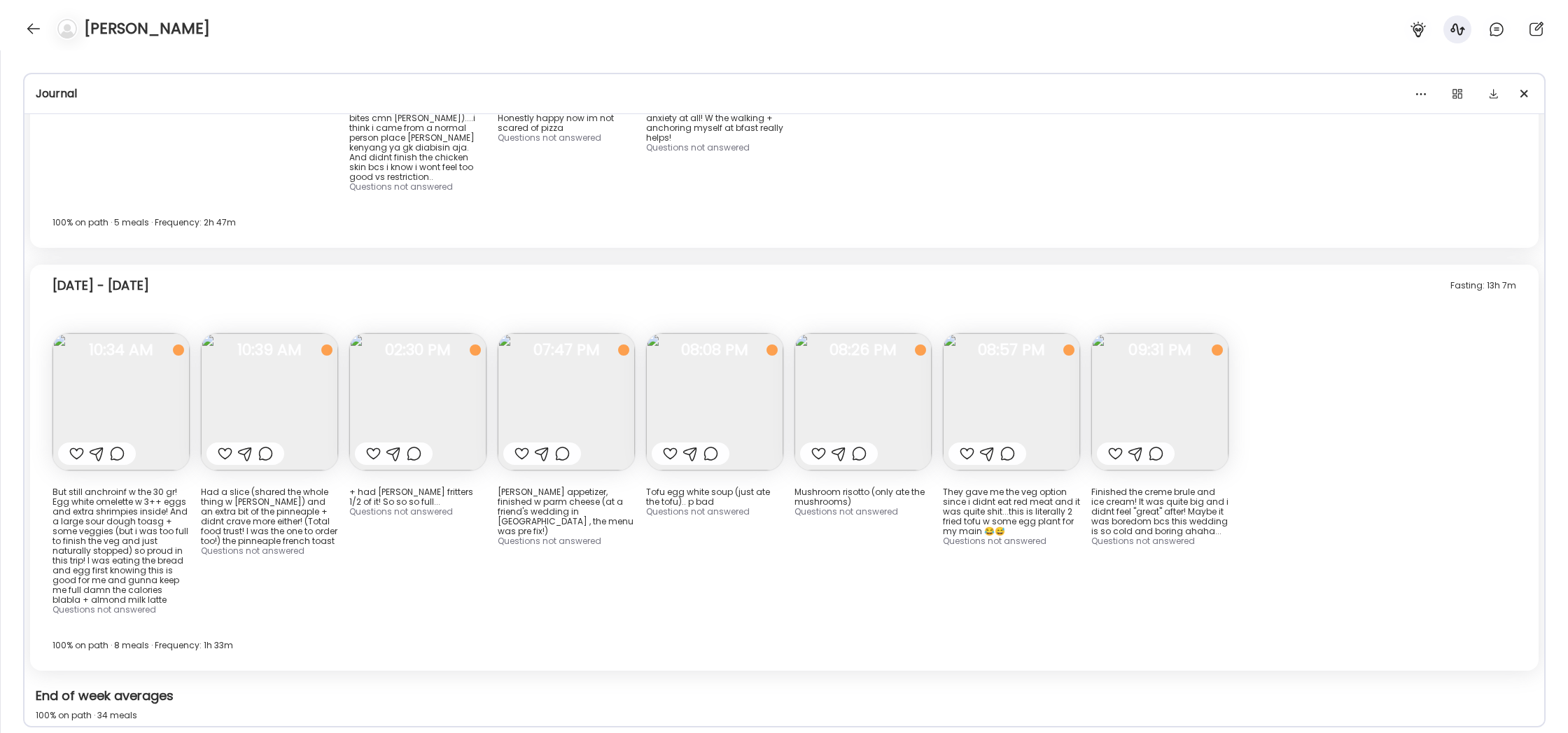
scroll to position [5, 0]
click at [310, 333] on img at bounding box center [269, 402] width 137 height 137
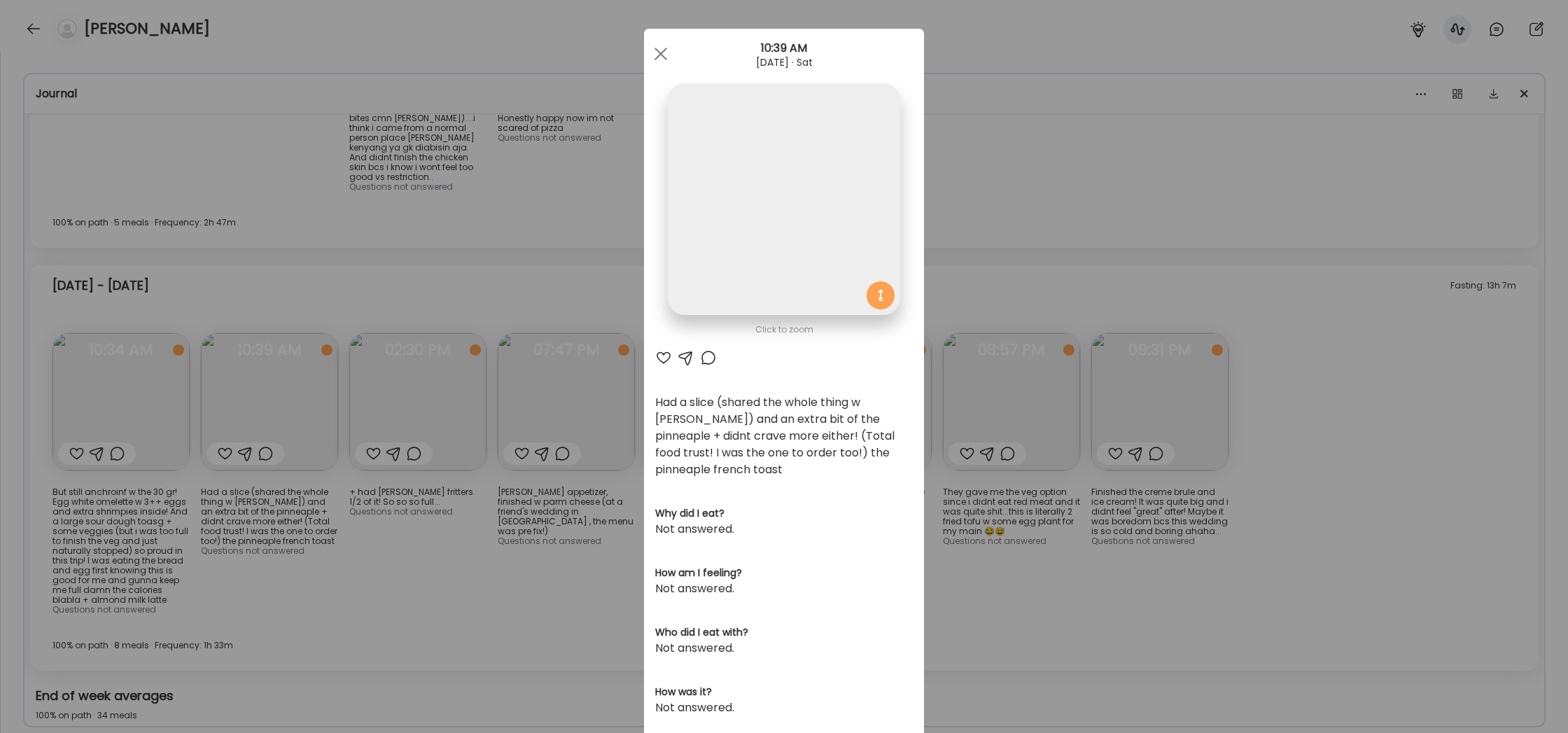
scroll to position [5, 0]
click at [985, 426] on div "Ate Coach Dashboard Wahoo! It’s official Take a moment to set up your Coach Pro…" at bounding box center [784, 366] width 1568 height 733
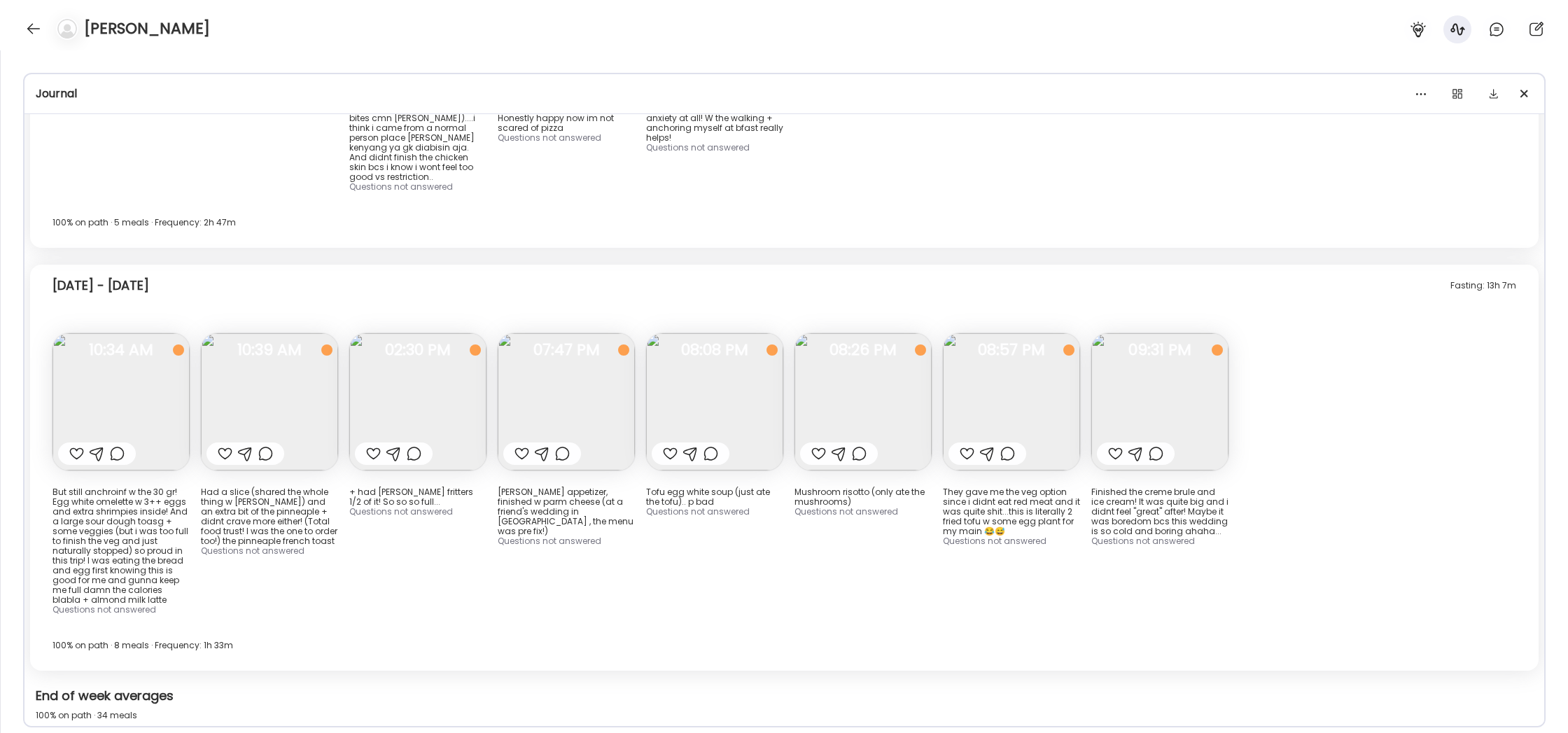
click at [452, 333] on img at bounding box center [418, 402] width 137 height 137
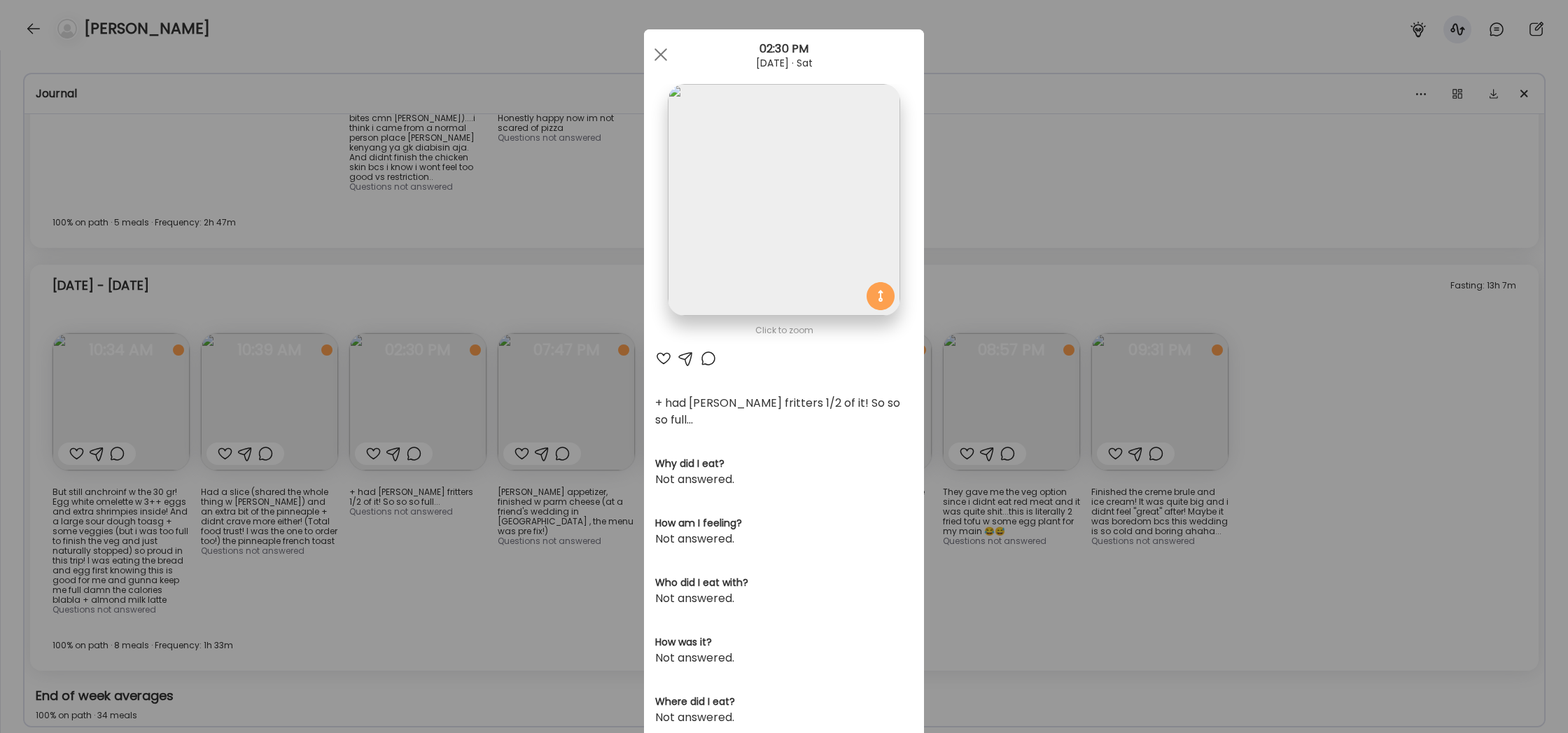
click at [570, 165] on div "Ate Coach Dashboard Wahoo! It’s official Take a moment to set up your Coach Pro…" at bounding box center [784, 366] width 1568 height 733
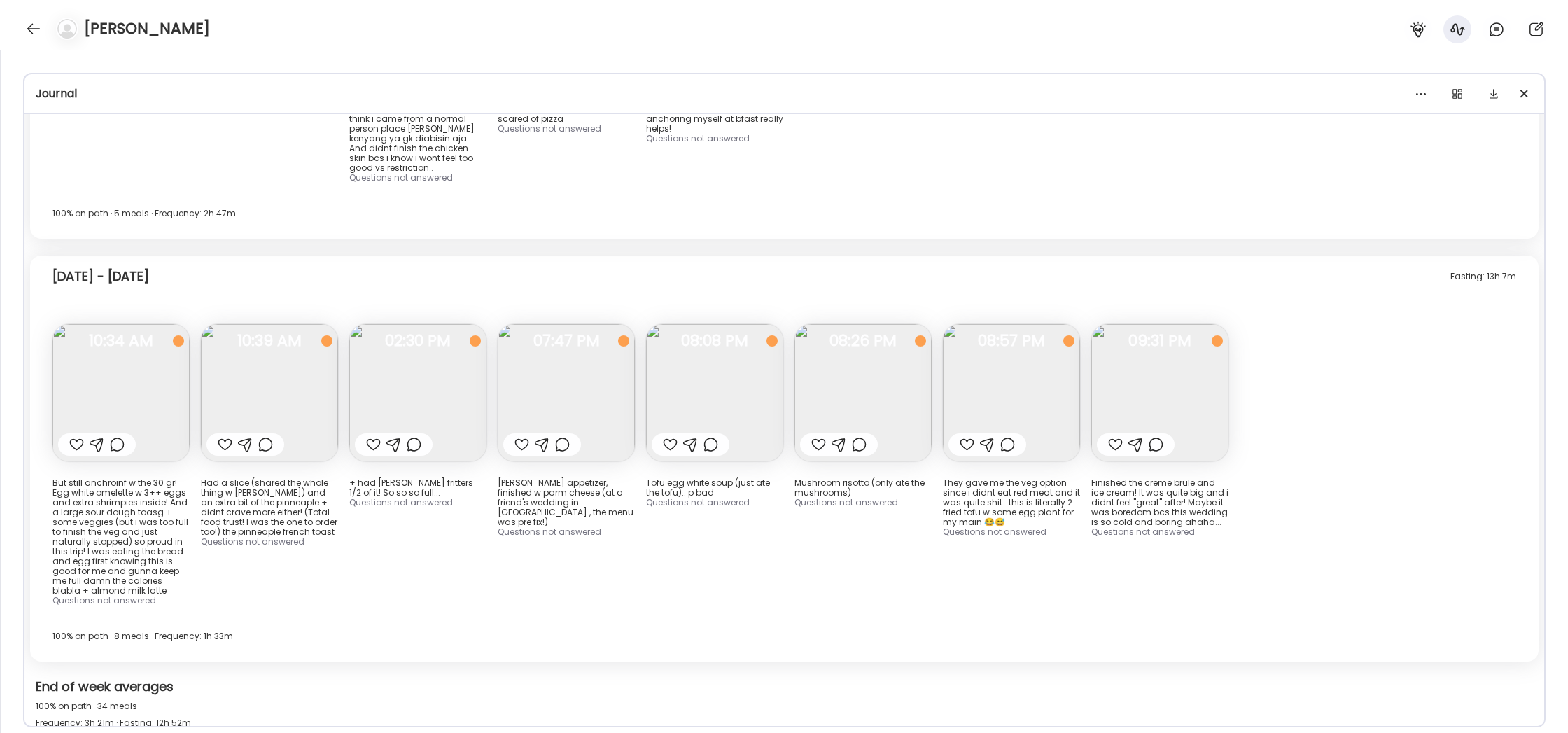
scroll to position [13164, 0]
click at [1163, 323] on img at bounding box center [1159, 392] width 137 height 137
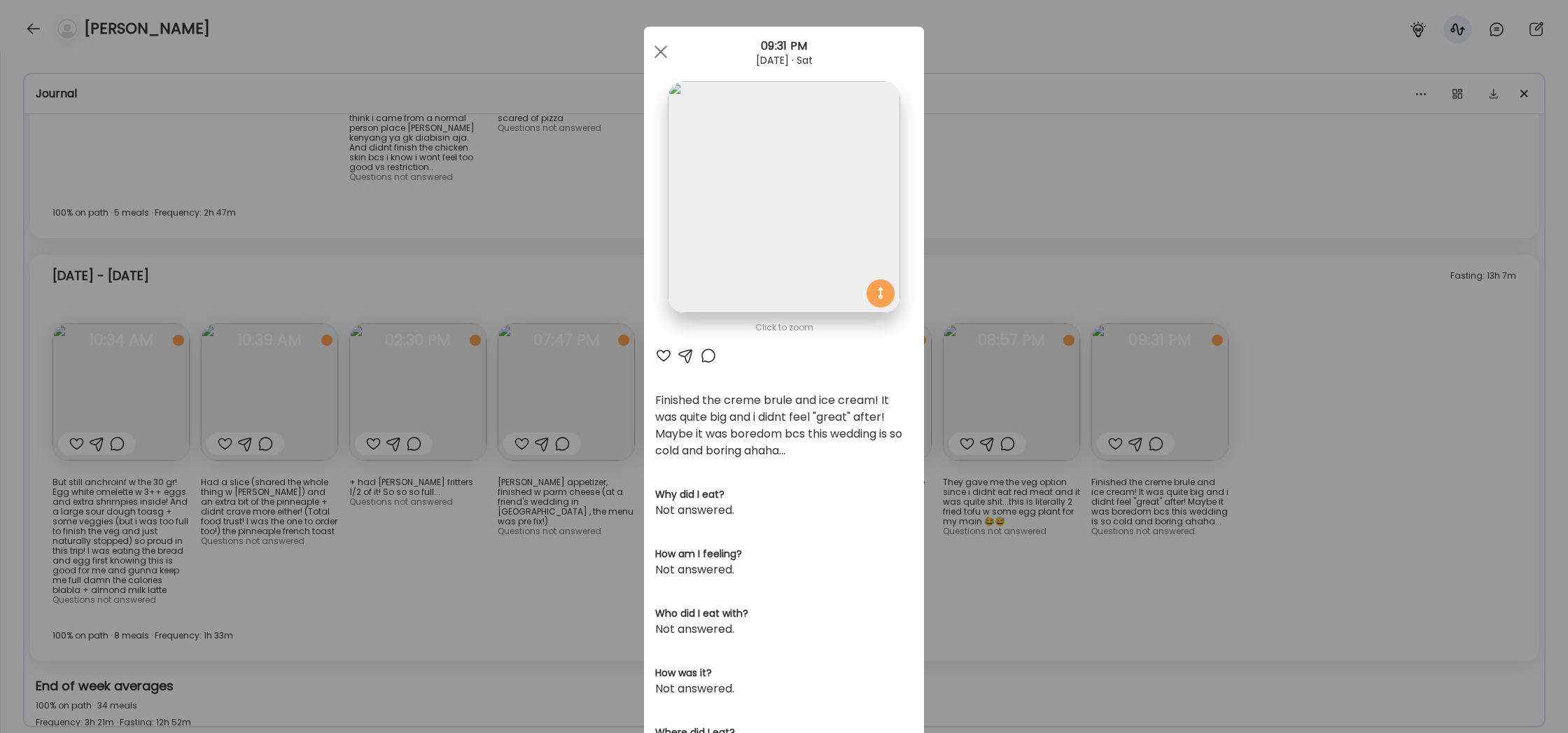
click at [769, 153] on img at bounding box center [783, 196] width 231 height 231
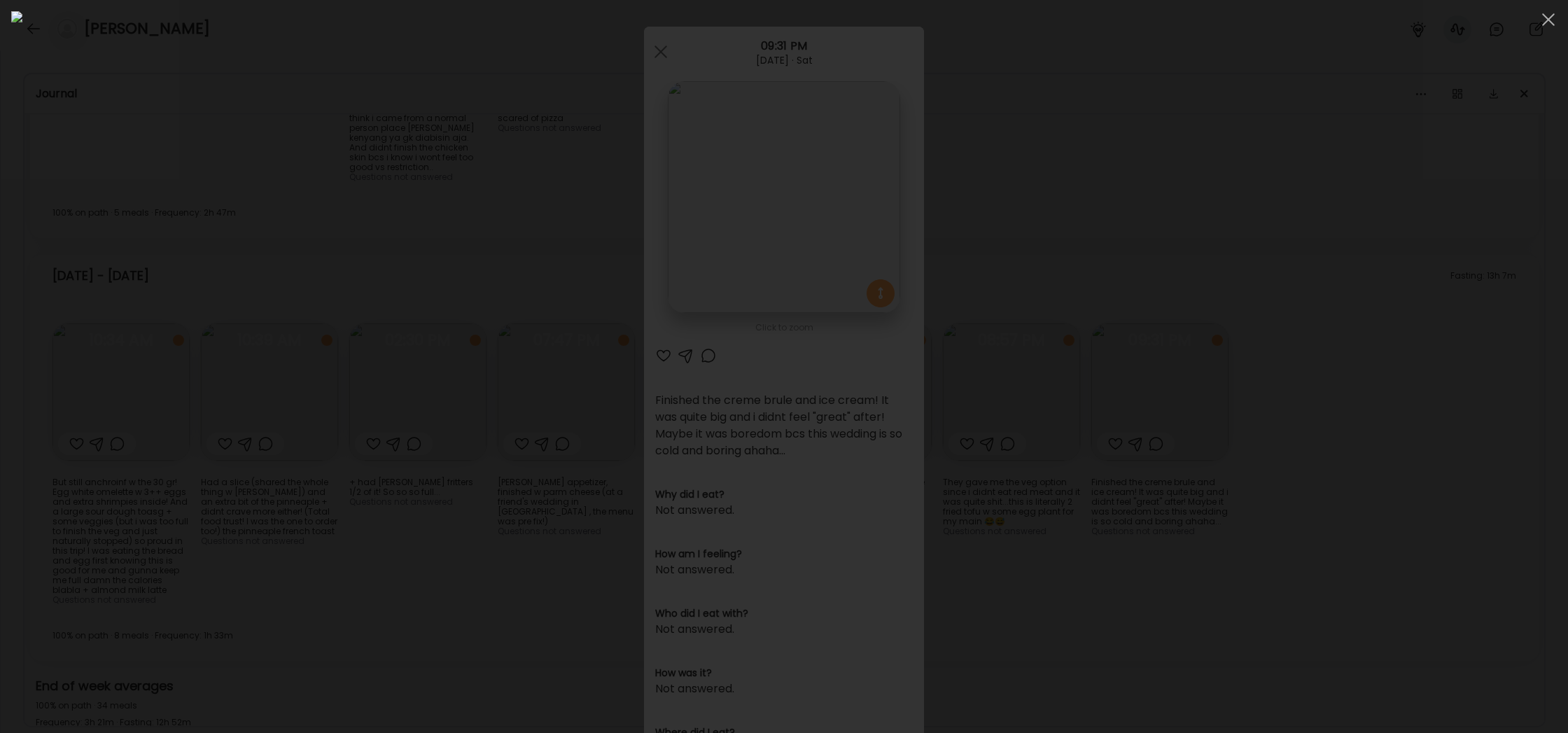
click at [769, 153] on img at bounding box center [783, 366] width 1545 height 710
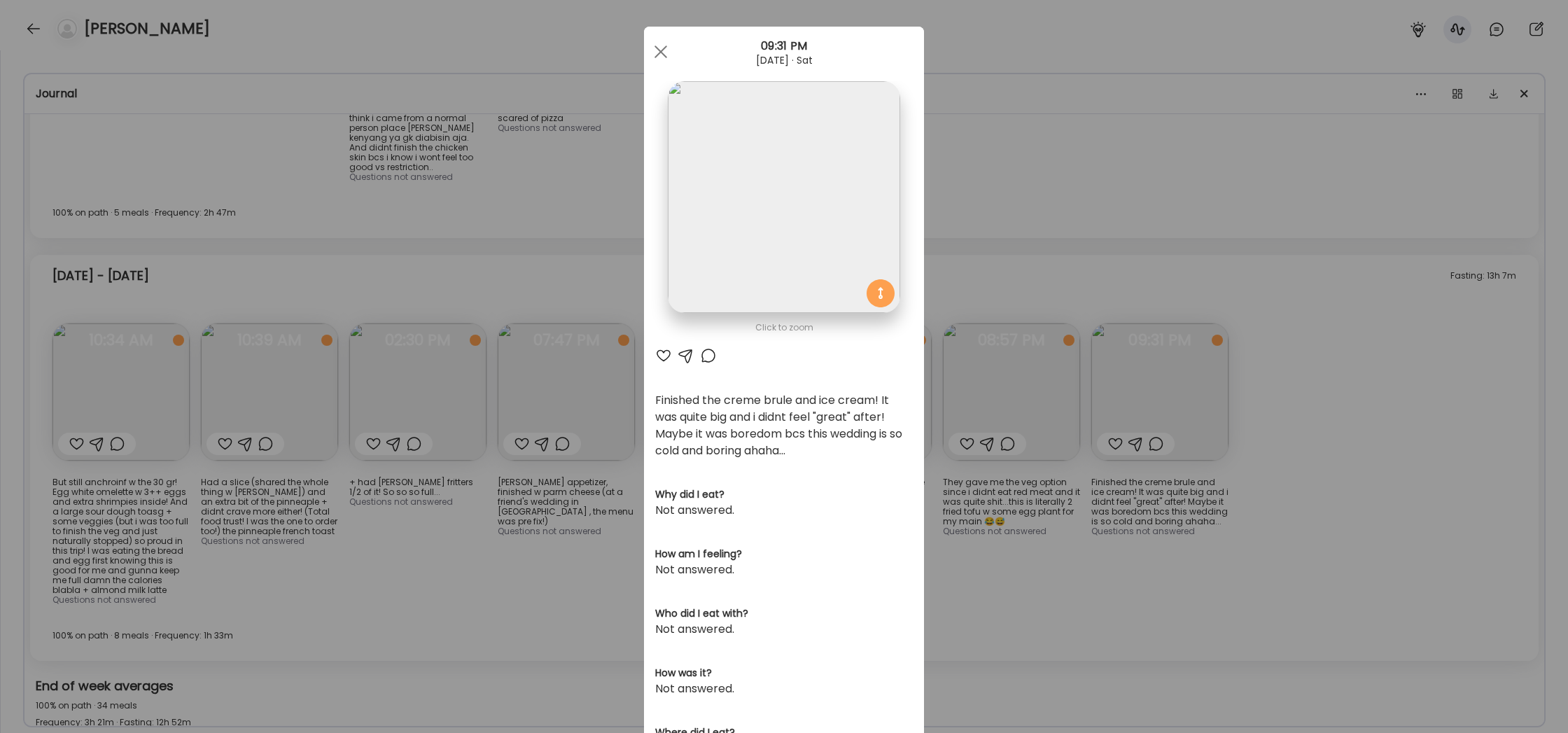
click at [769, 153] on img at bounding box center [783, 196] width 231 height 231
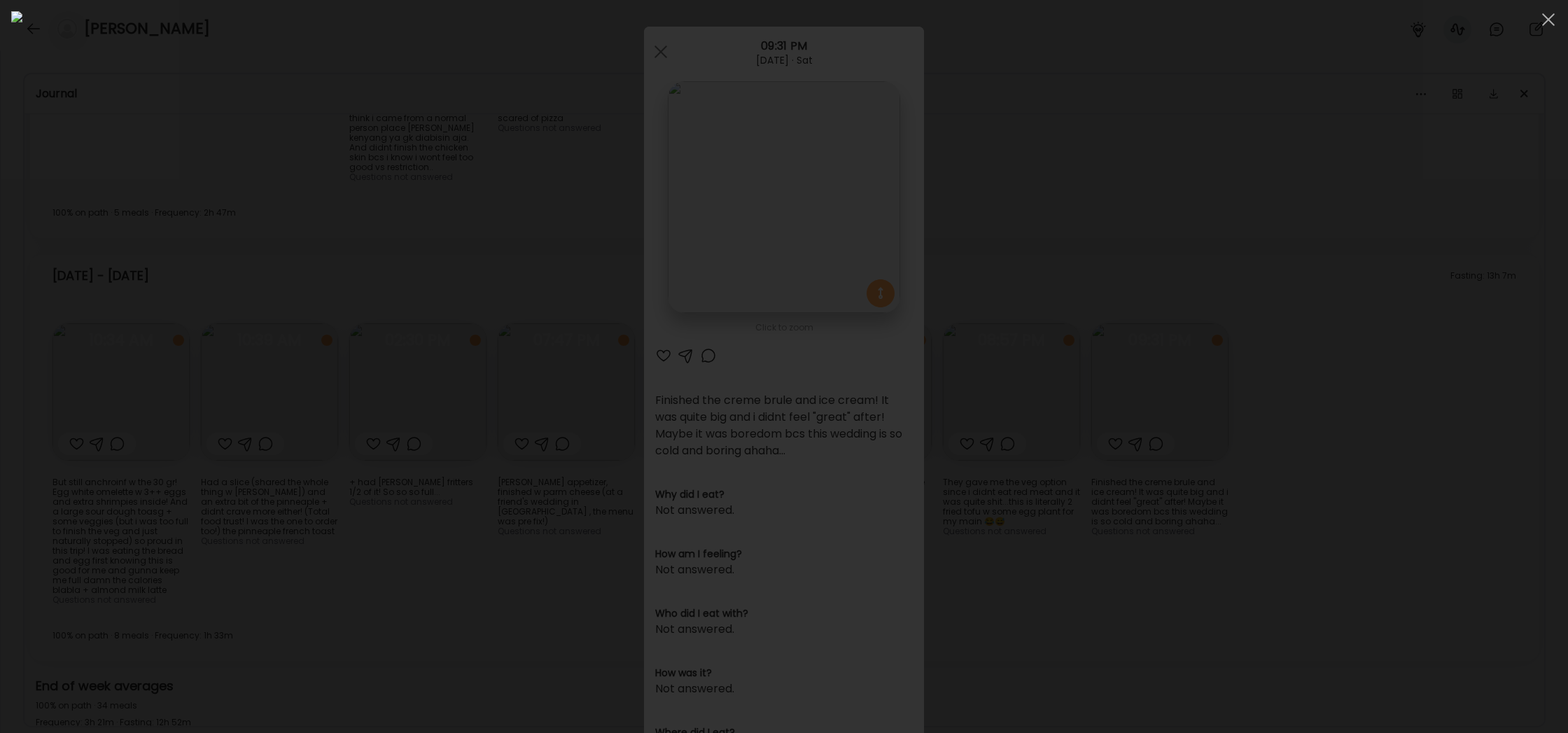
click at [1257, 215] on div at bounding box center [783, 366] width 1545 height 710
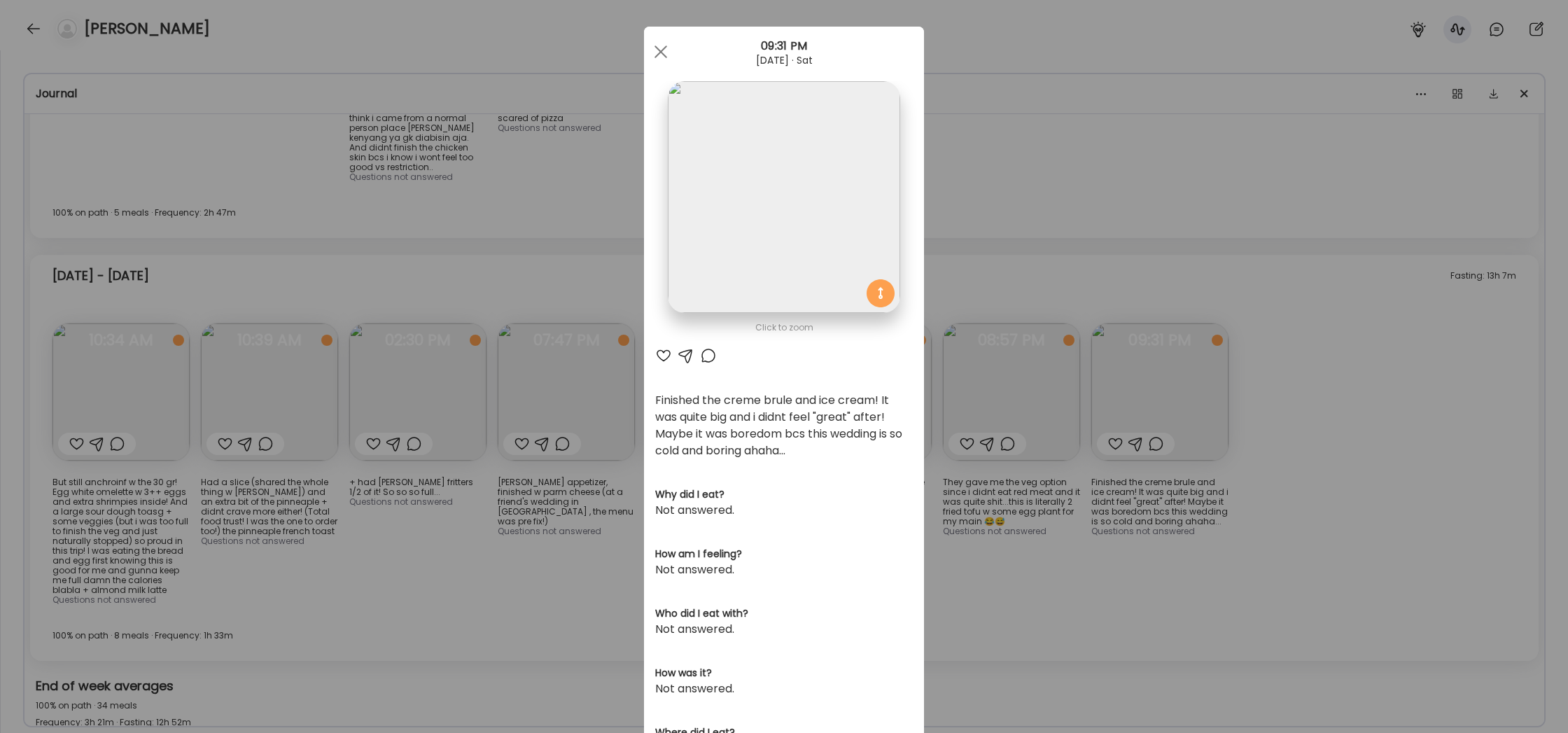
click at [1257, 215] on div "Ate Coach Dashboard Wahoo! It’s official Take a moment to set up your Coach Pro…" at bounding box center [784, 366] width 1568 height 733
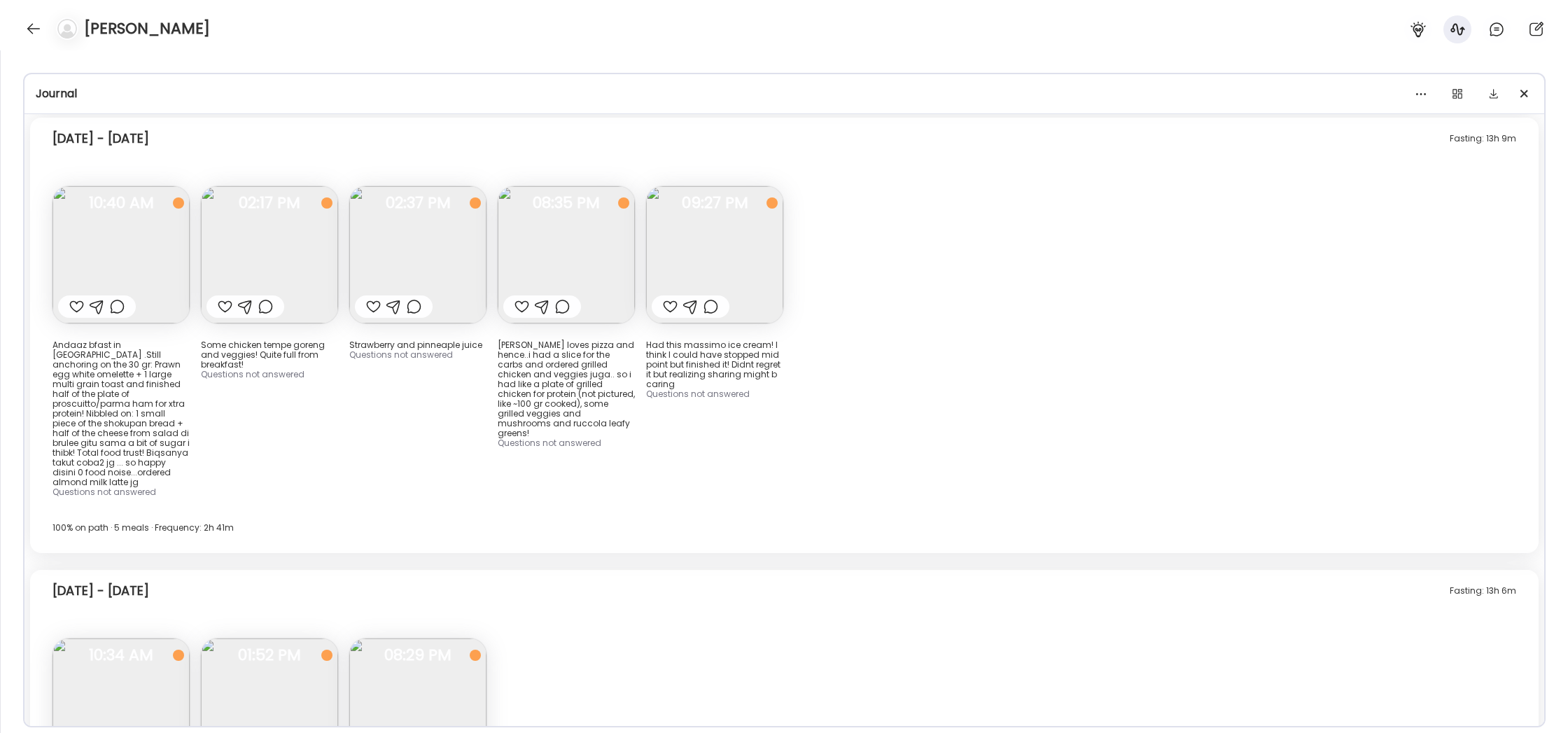
scroll to position [12153, 0]
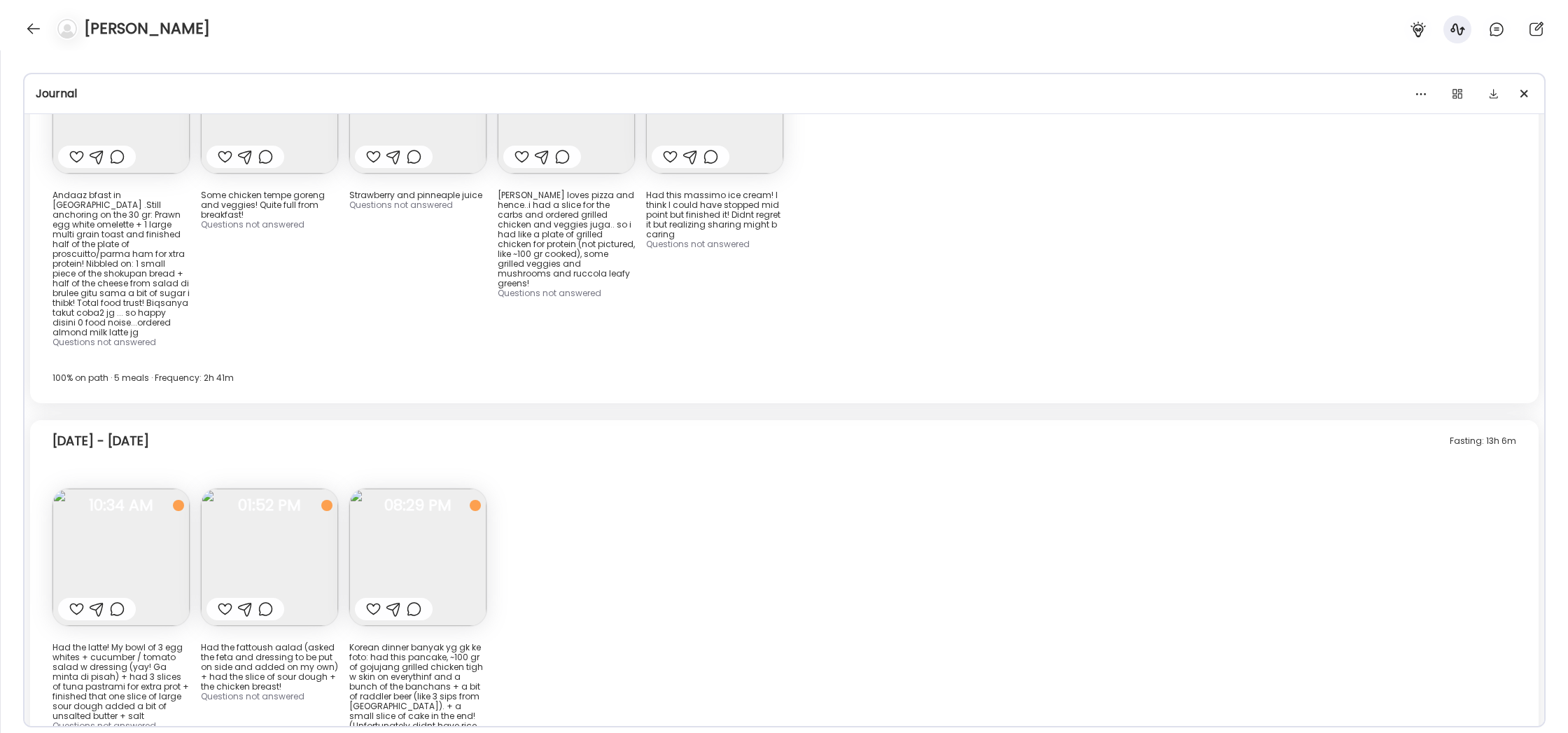
click at [121, 489] on img at bounding box center [121, 557] width 137 height 137
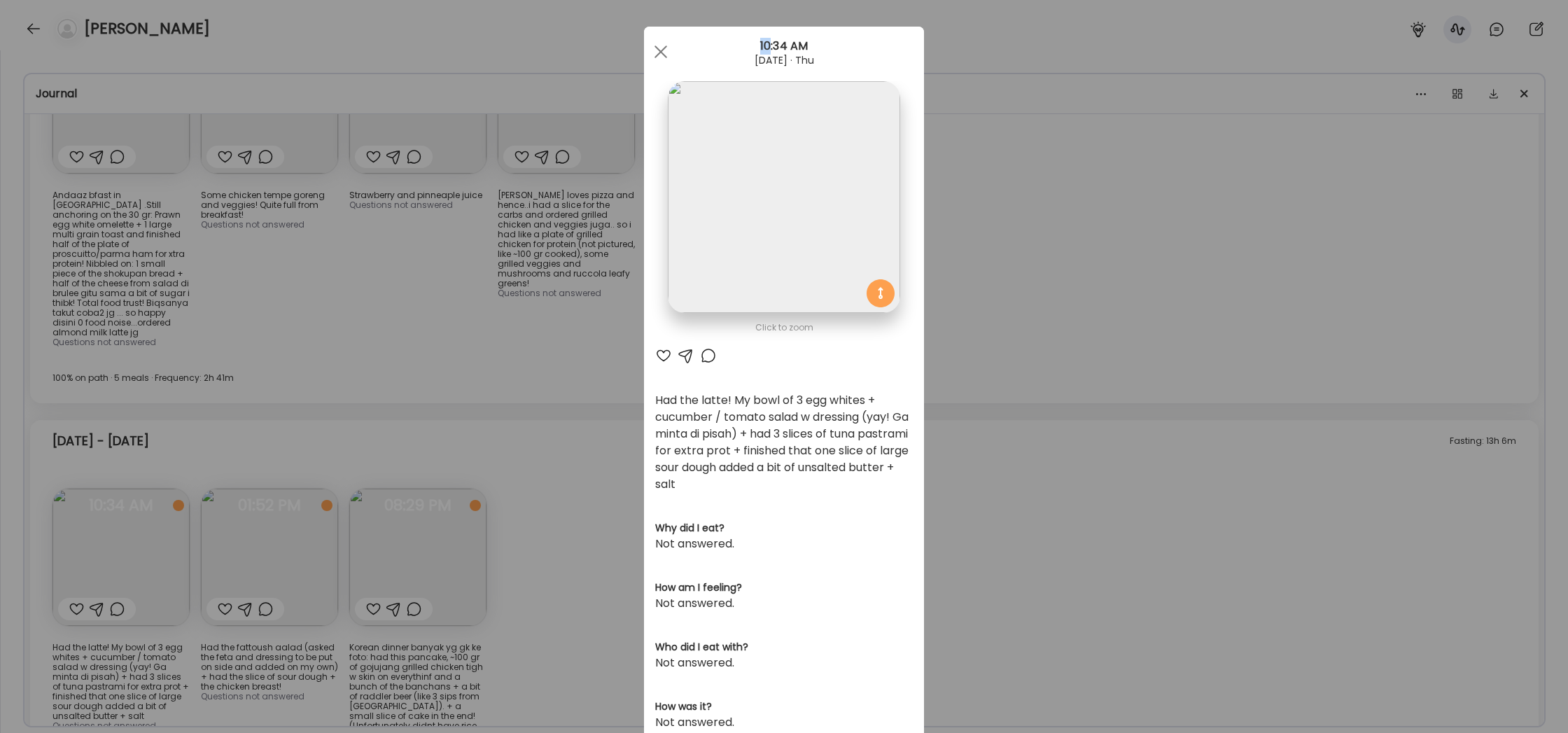
click at [121, 440] on div "Ate Coach Dashboard Wahoo! It’s official Take a moment to set up your Coach Pro…" at bounding box center [784, 366] width 1568 height 733
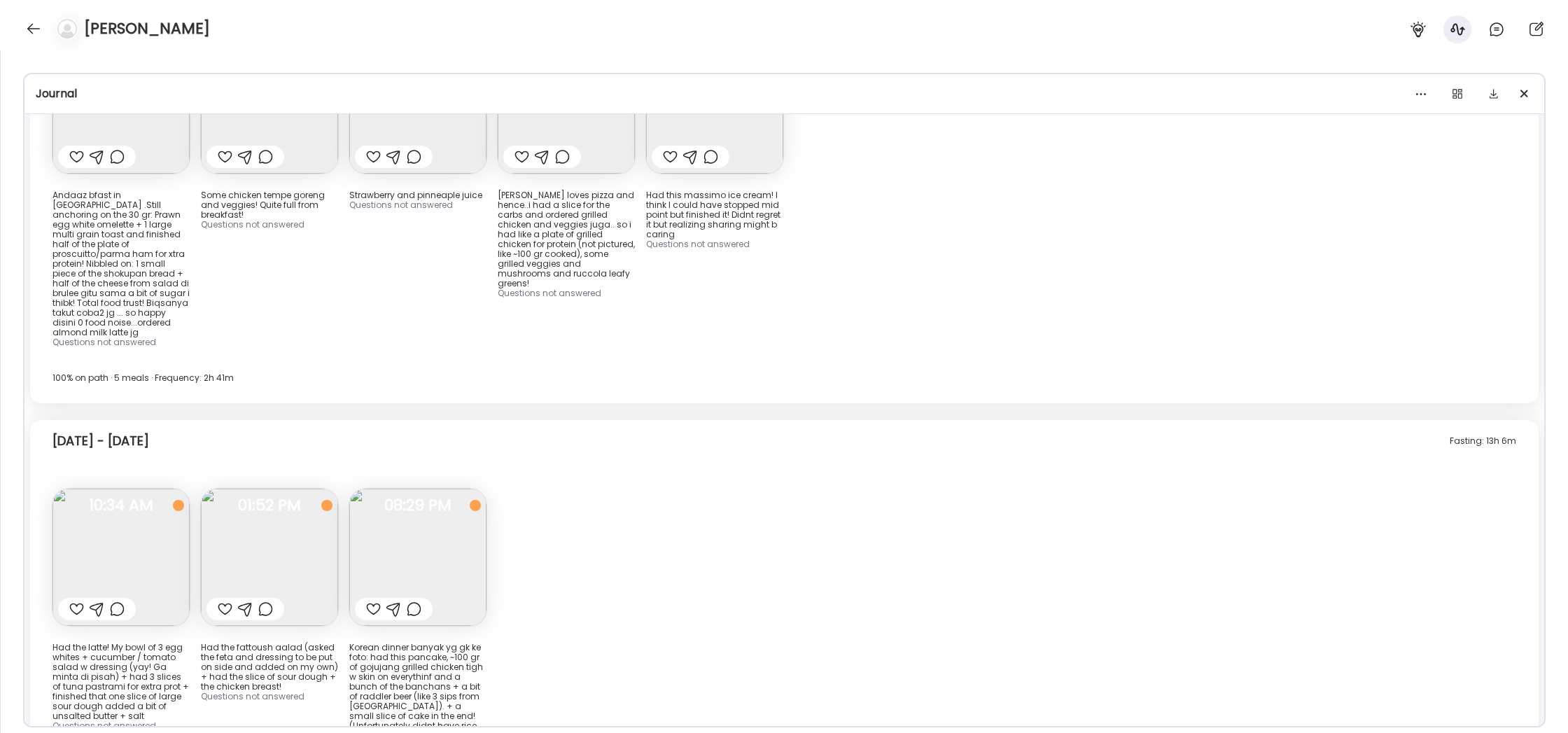
click at [140, 489] on img at bounding box center [121, 557] width 137 height 137
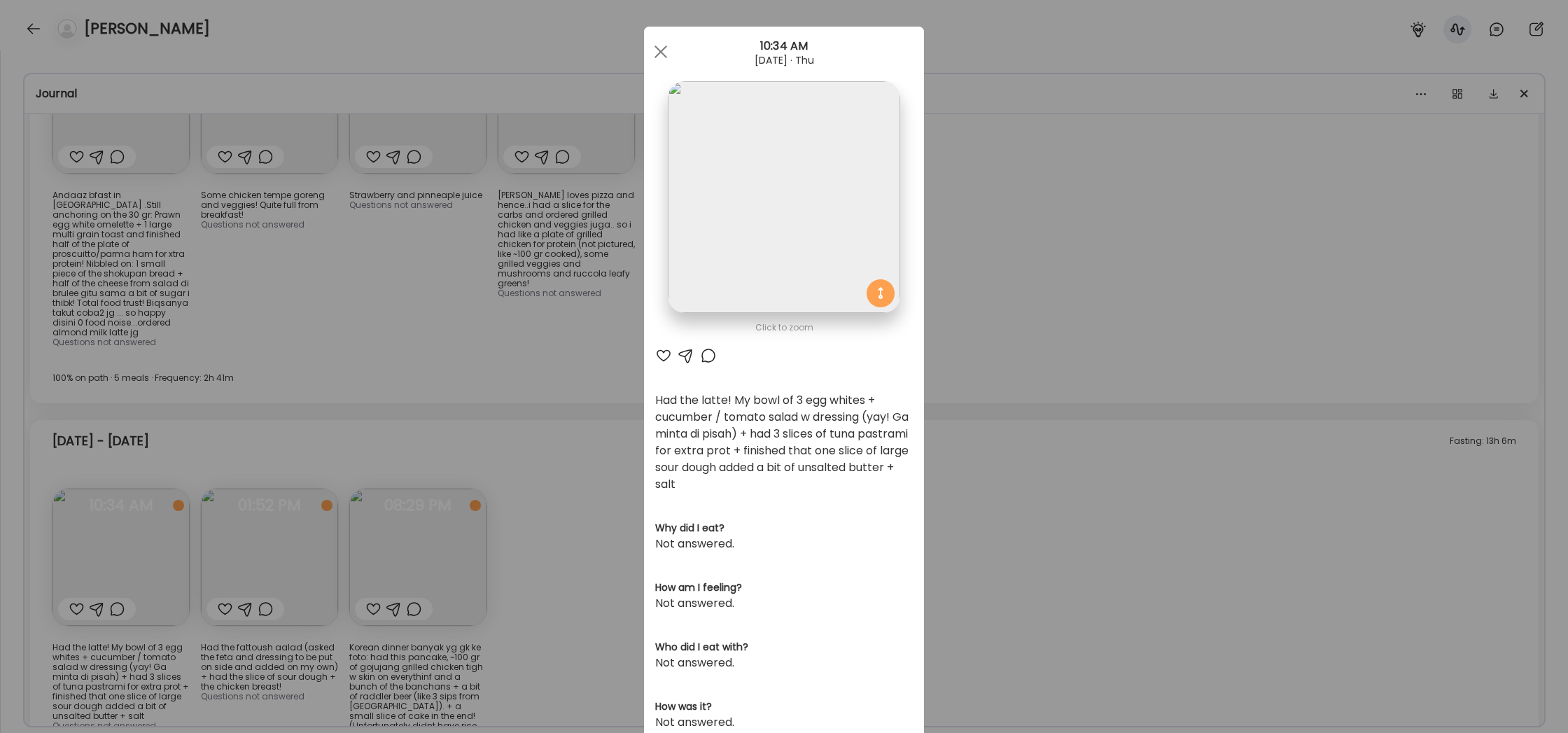
click at [978, 250] on div "Ate Coach Dashboard Wahoo! It’s official Take a moment to set up your Coach Pro…" at bounding box center [784, 366] width 1568 height 733
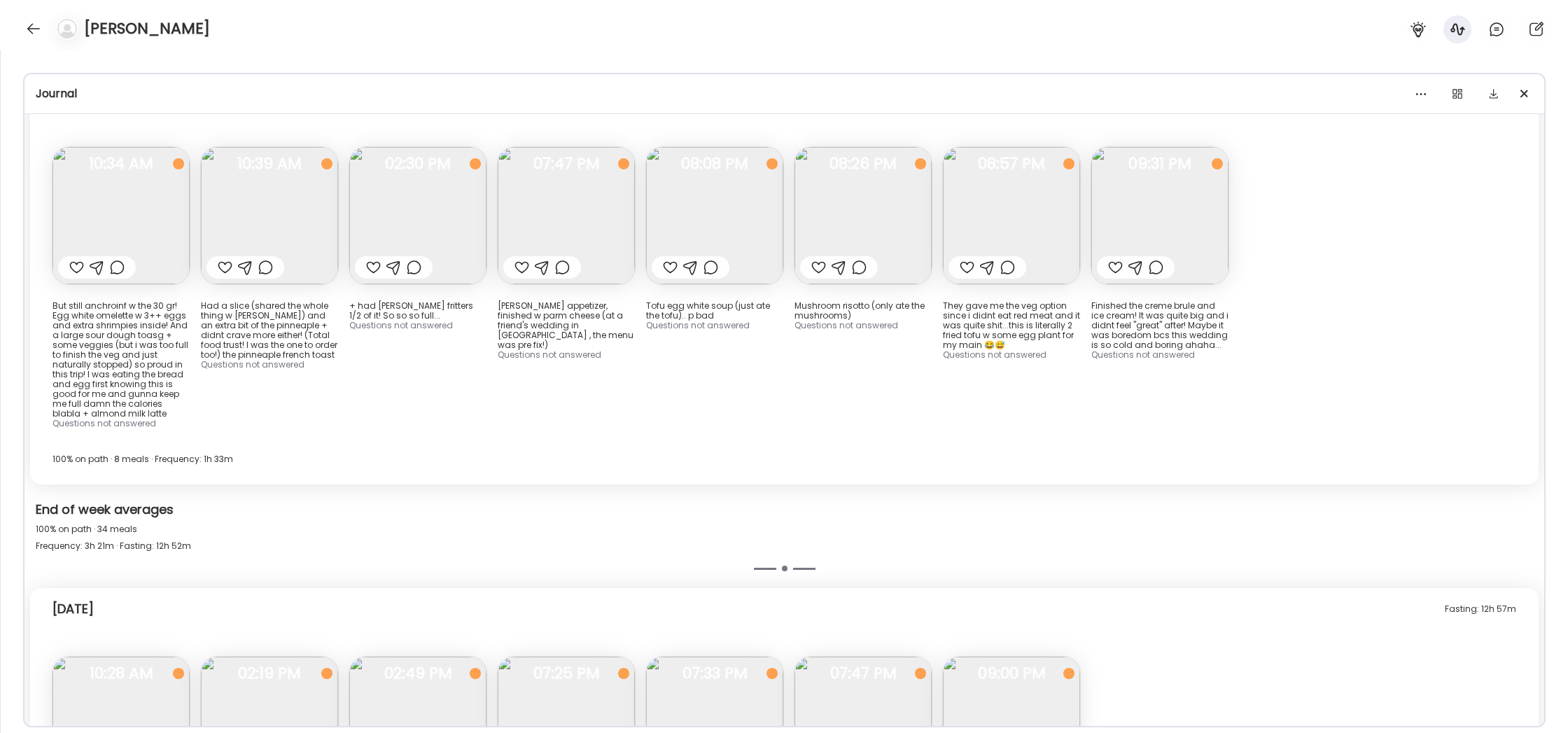
scroll to position [13339, 0]
